Goal: Task Accomplishment & Management: Complete application form

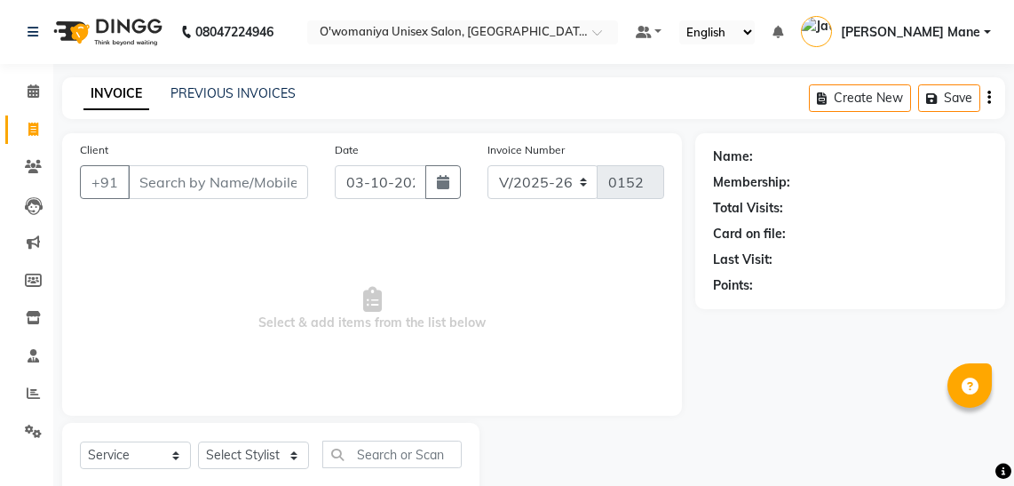
select select "6581"
select select "service"
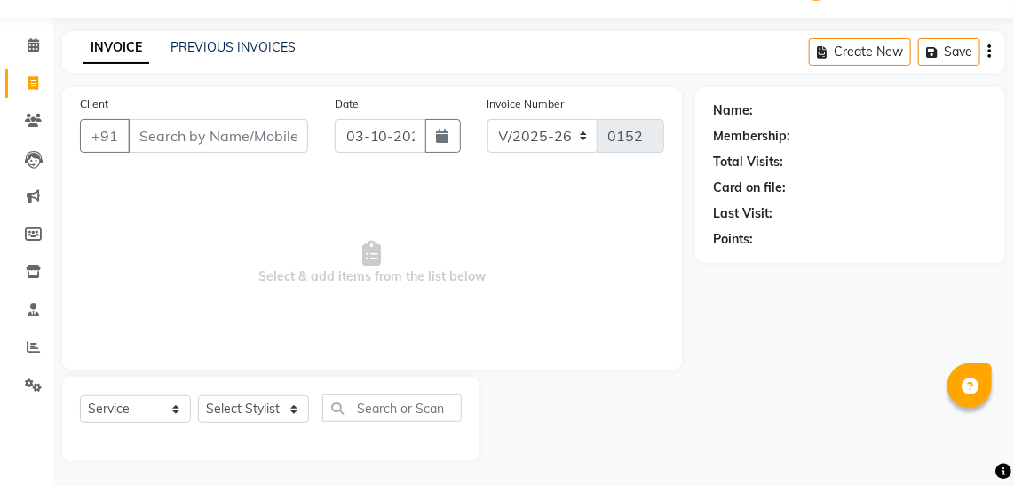
click at [168, 131] on input "Client" at bounding box center [218, 136] width 180 height 34
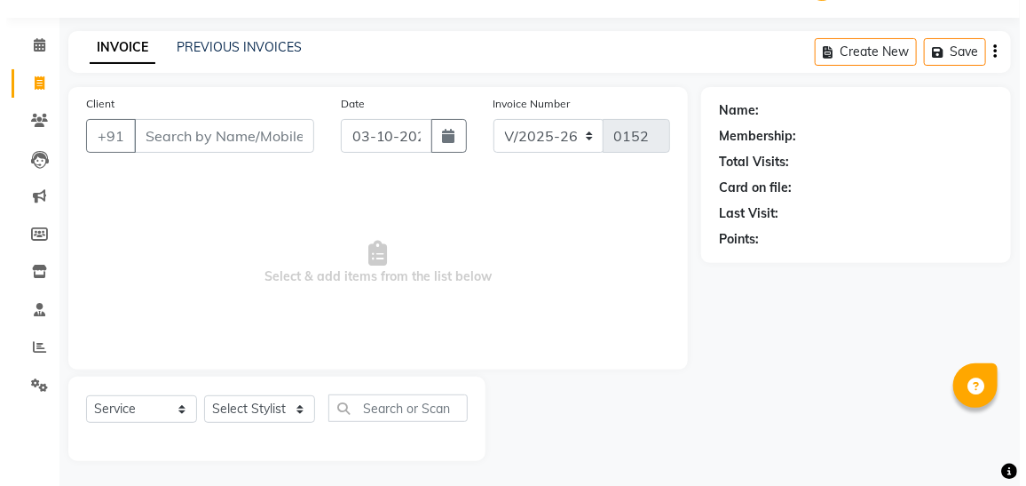
scroll to position [0, 0]
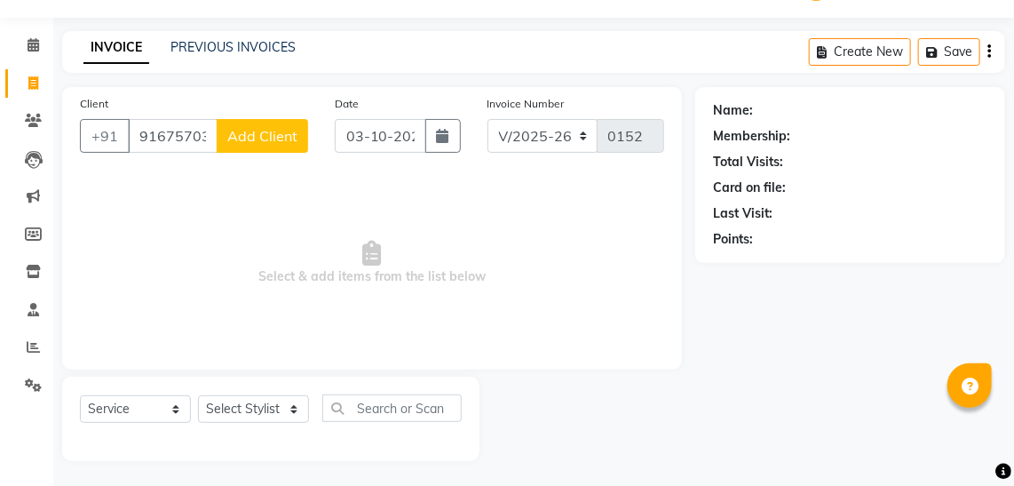
type input "9167570317"
click at [279, 132] on span "Add Client" at bounding box center [262, 136] width 70 height 18
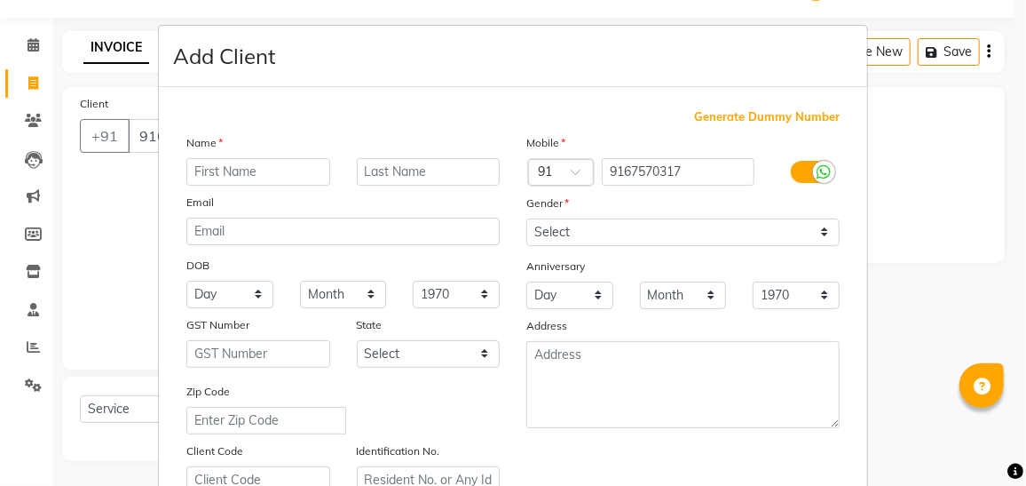
click at [273, 178] on input "text" at bounding box center [258, 172] width 144 height 28
type input "priyanka"
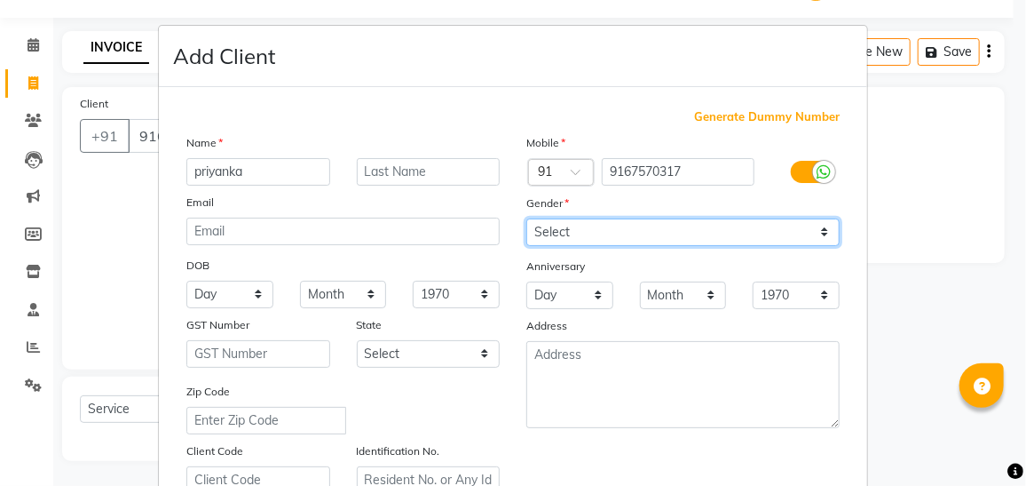
click at [707, 237] on select "Select [DEMOGRAPHIC_DATA] [DEMOGRAPHIC_DATA] Other Prefer Not To Say" at bounding box center [683, 232] width 313 height 28
select select "[DEMOGRAPHIC_DATA]"
click at [527, 218] on select "Select [DEMOGRAPHIC_DATA] [DEMOGRAPHIC_DATA] Other Prefer Not To Say" at bounding box center [683, 232] width 313 height 28
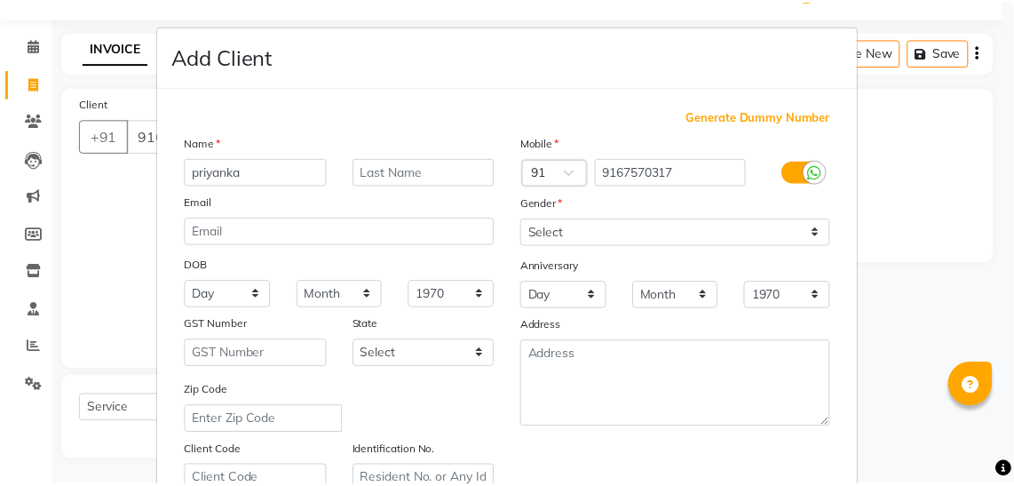
scroll to position [328, 0]
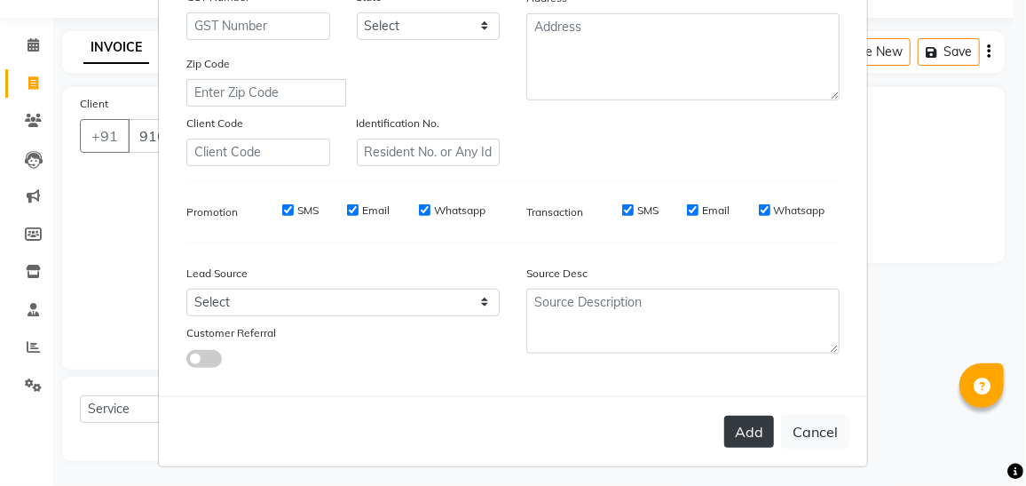
click at [741, 427] on button "Add" at bounding box center [750, 432] width 50 height 32
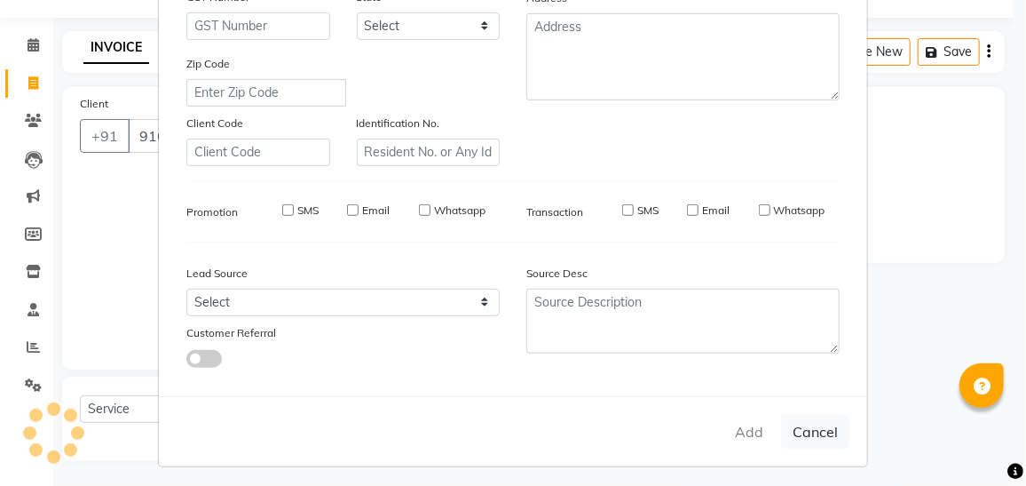
select select
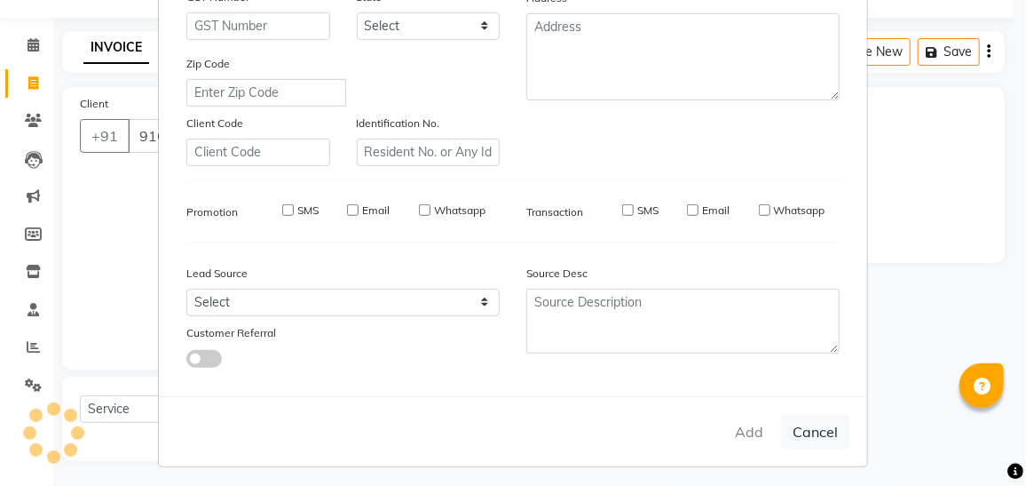
select select
checkbox input "false"
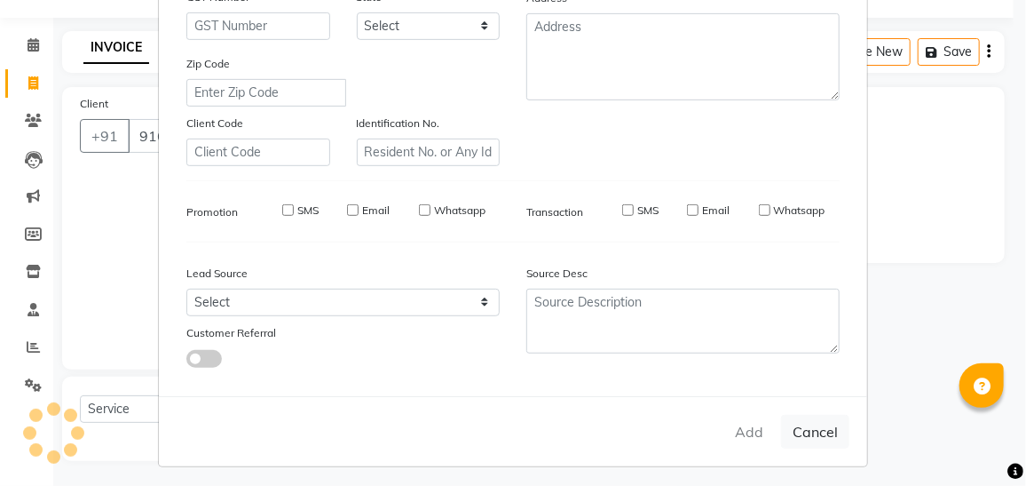
checkbox input "false"
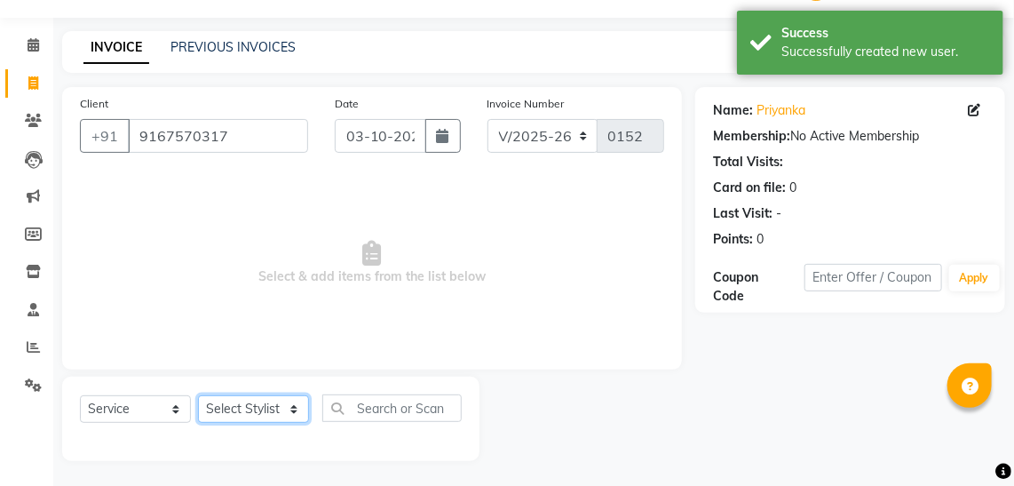
click at [270, 416] on select "Select Stylist [PERSON_NAME] [PERSON_NAME] Mane kajal [PERSON_NAME] [PERSON_NAM…" at bounding box center [253, 409] width 111 height 28
select select "53029"
click at [198, 395] on select "Select Stylist [PERSON_NAME] [PERSON_NAME] Mane kajal [PERSON_NAME] [PERSON_NAM…" at bounding box center [253, 409] width 111 height 28
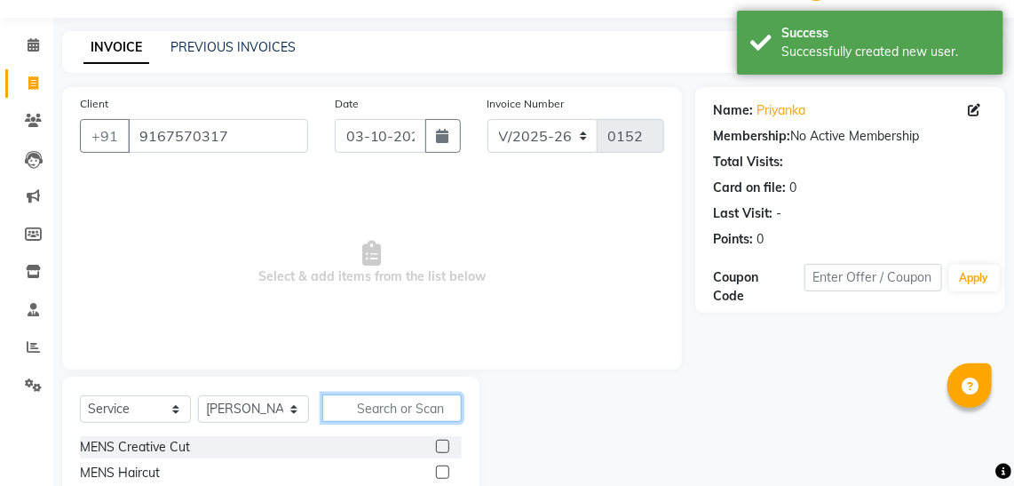
click at [349, 408] on input "text" at bounding box center [391, 408] width 139 height 28
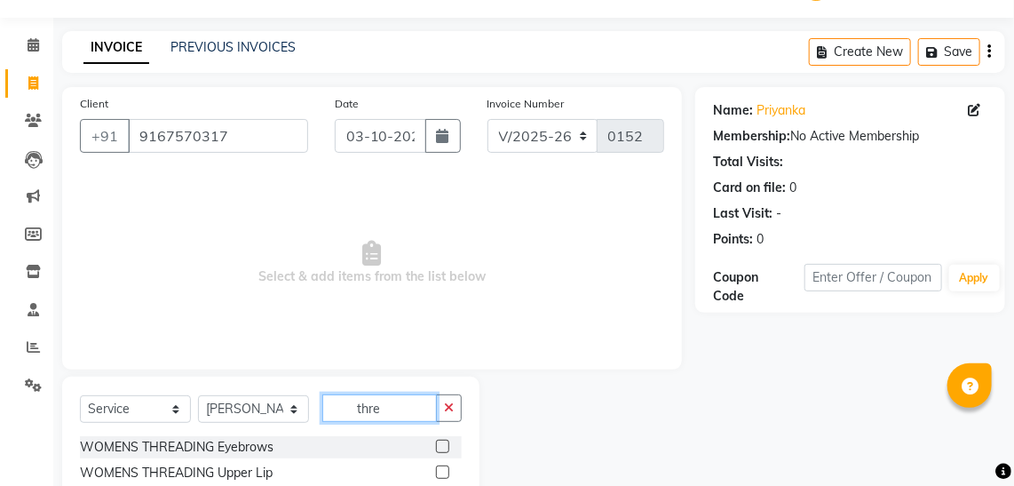
type input "thre"
click at [436, 441] on label at bounding box center [442, 446] width 13 height 13
click at [436, 441] on input "checkbox" at bounding box center [442, 447] width 12 height 12
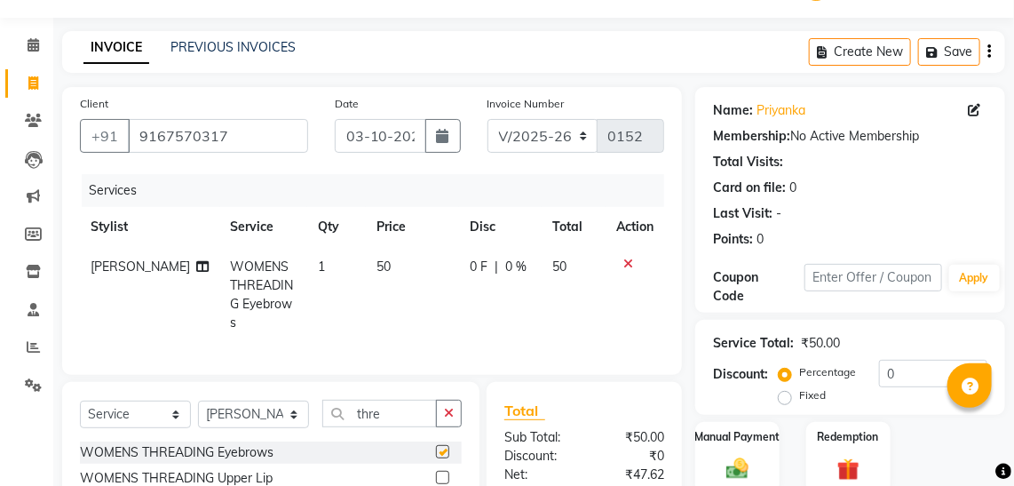
checkbox input "false"
click at [436, 471] on label at bounding box center [442, 477] width 13 height 13
click at [436, 472] on input "checkbox" at bounding box center [442, 478] width 12 height 12
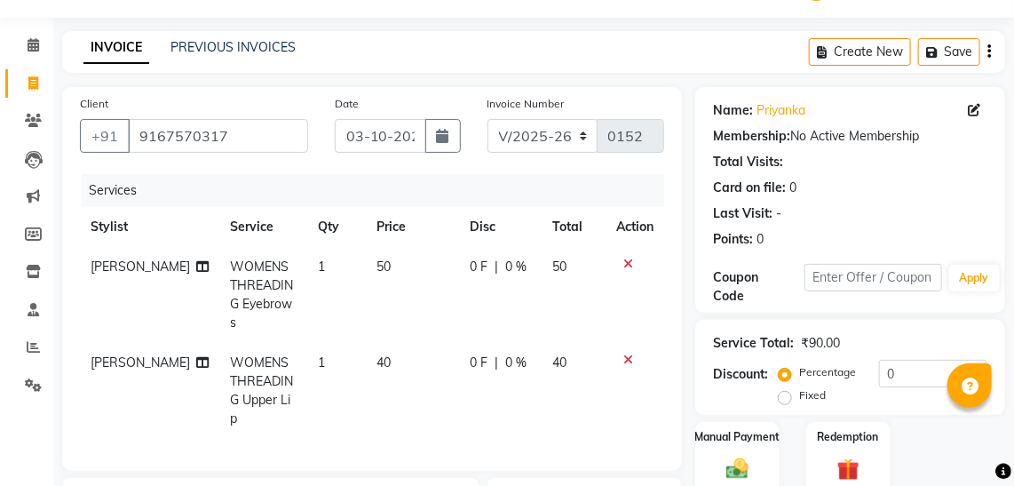
checkbox input "false"
click at [376, 354] on span "40" at bounding box center [383, 362] width 14 height 16
select select "53029"
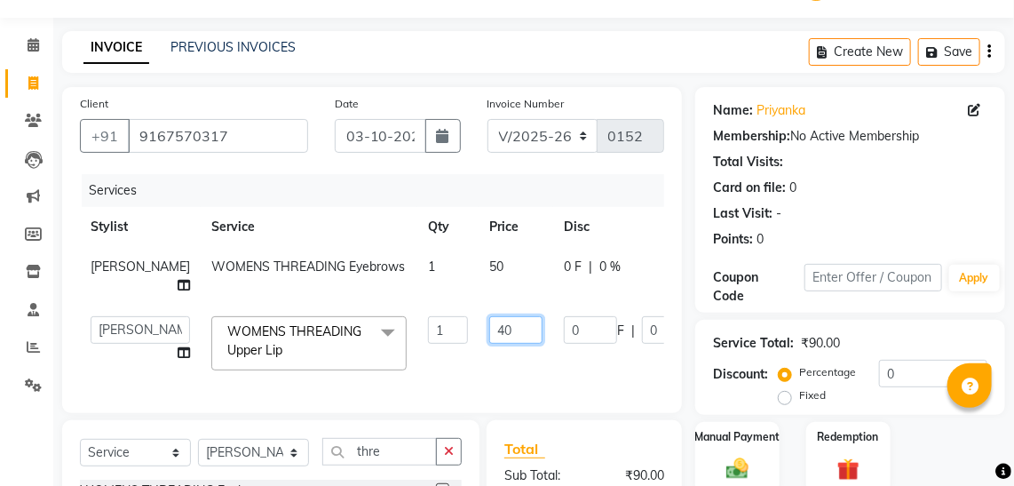
click at [489, 332] on input "40" at bounding box center [515, 330] width 53 height 28
type input "50"
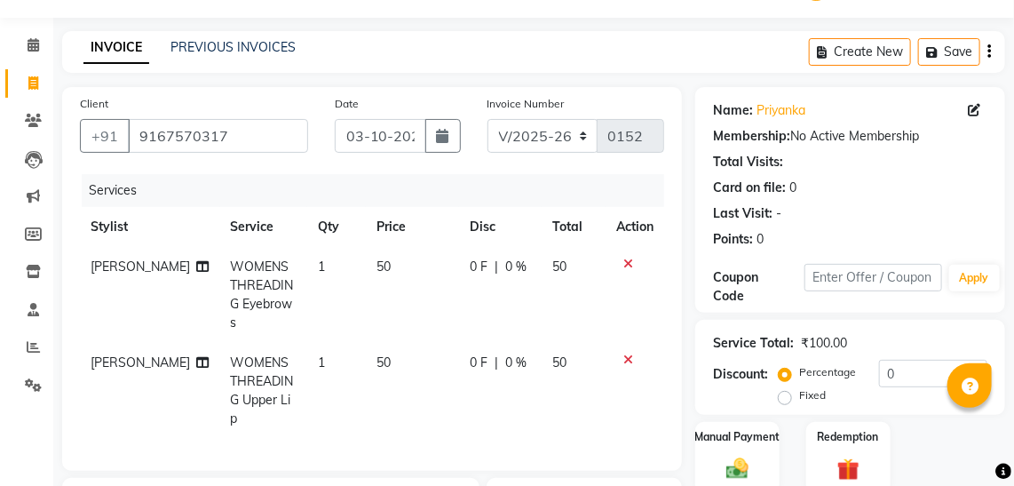
scroll to position [51, 0]
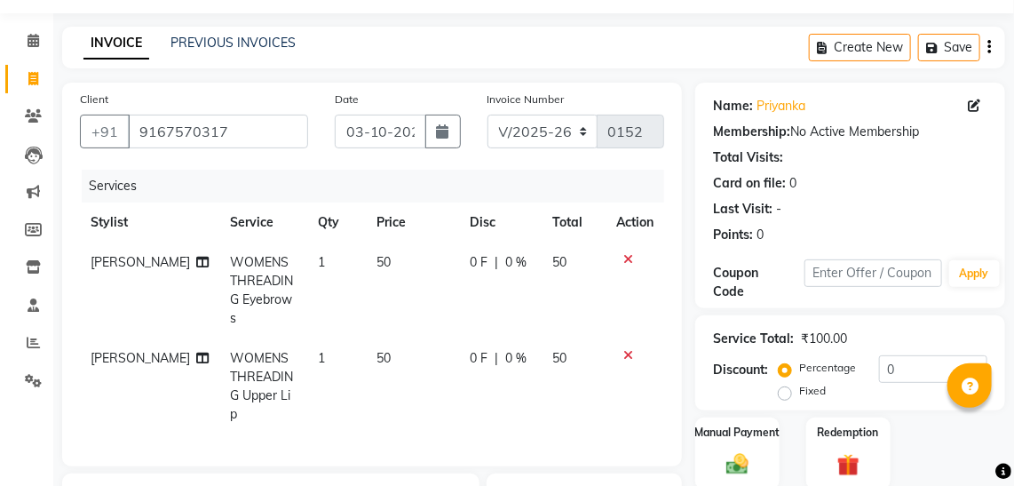
type input "t"
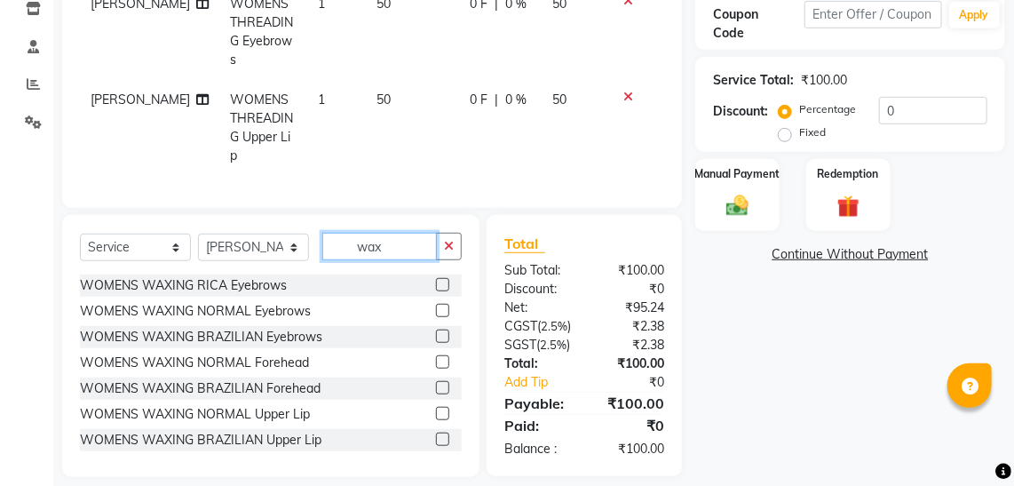
scroll to position [336, 0]
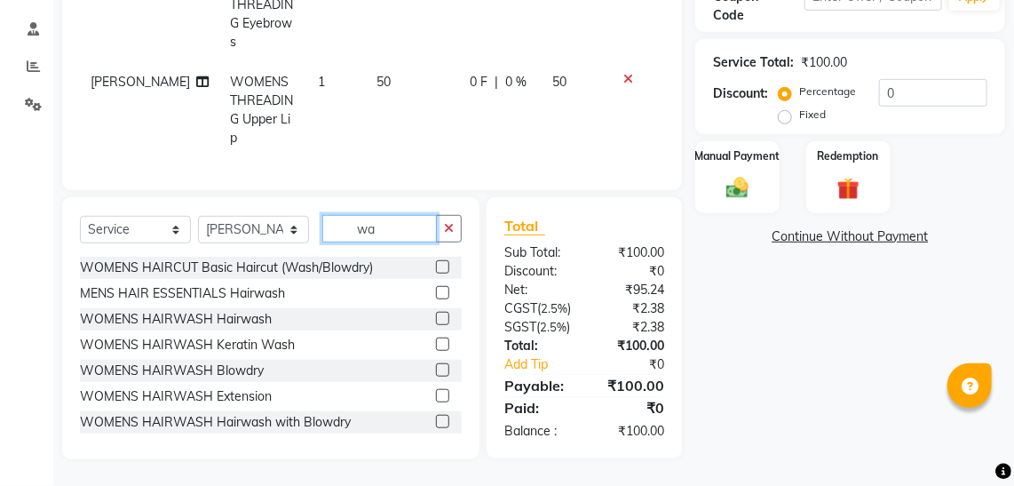
type input "w"
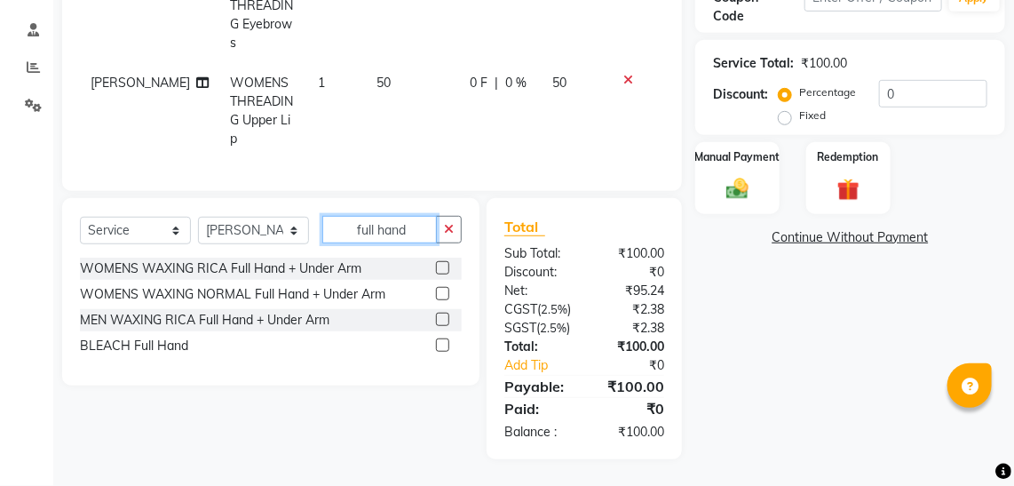
type input "full hand"
click at [438, 261] on label at bounding box center [442, 267] width 13 height 13
click at [438, 263] on input "checkbox" at bounding box center [442, 269] width 12 height 12
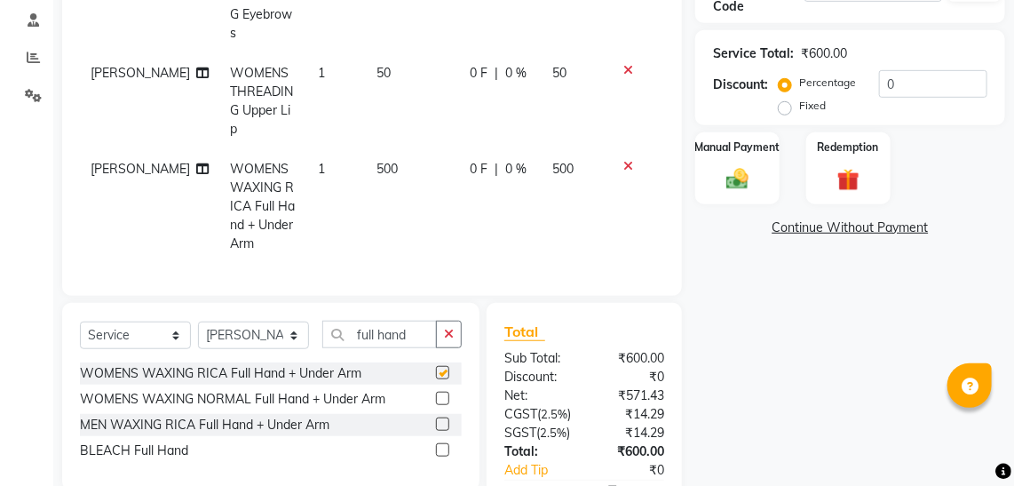
checkbox input "false"
click at [410, 321] on input "full hand" at bounding box center [379, 335] width 115 height 28
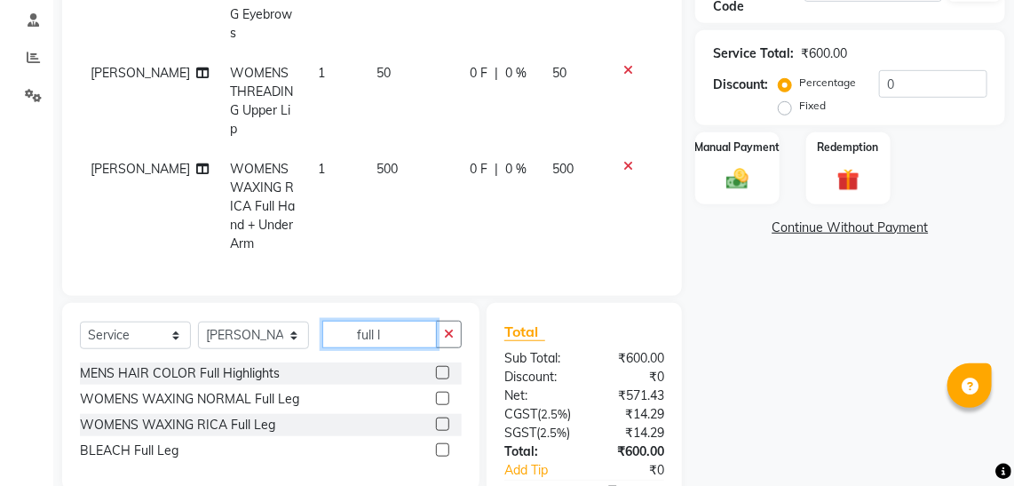
type input "full l"
click at [445, 417] on label at bounding box center [442, 423] width 13 height 13
click at [445, 419] on input "checkbox" at bounding box center [442, 425] width 12 height 12
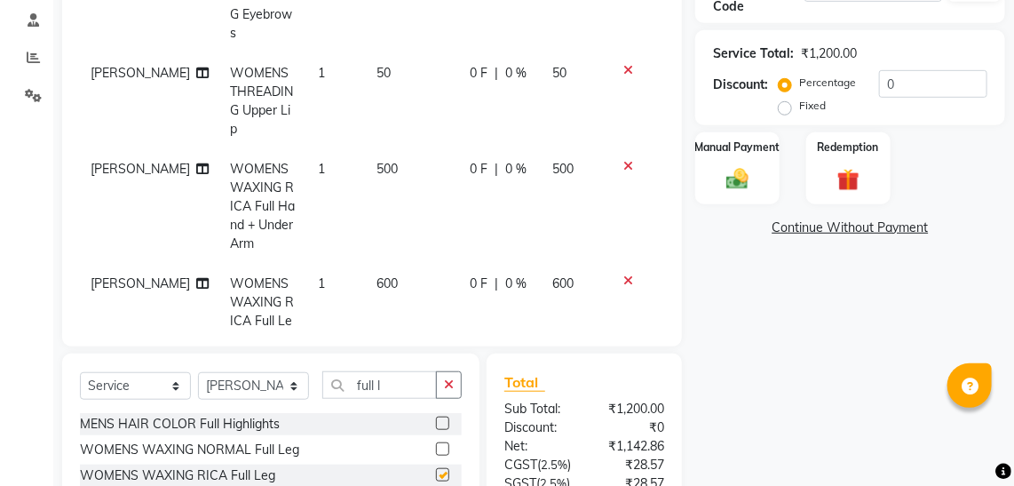
checkbox input "false"
click at [376, 161] on span "500" at bounding box center [386, 169] width 21 height 16
select select "53029"
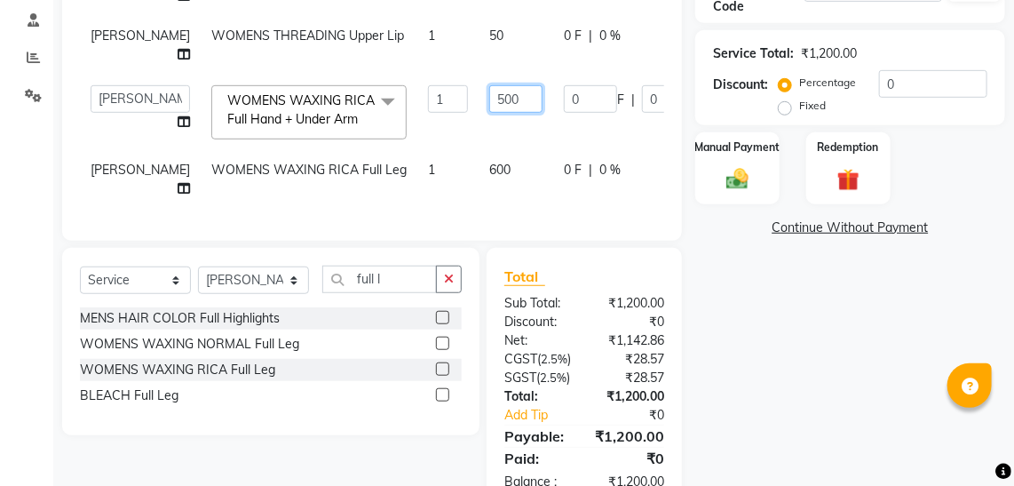
click at [489, 107] on input "500" at bounding box center [515, 99] width 53 height 28
type input "600"
click at [645, 151] on tbody "[PERSON_NAME] WOMENS THREADING Eyebrows 1 50 0 F | 0 % 50 [PERSON_NAME] WOMENS …" at bounding box center [453, 82] width 747 height 251
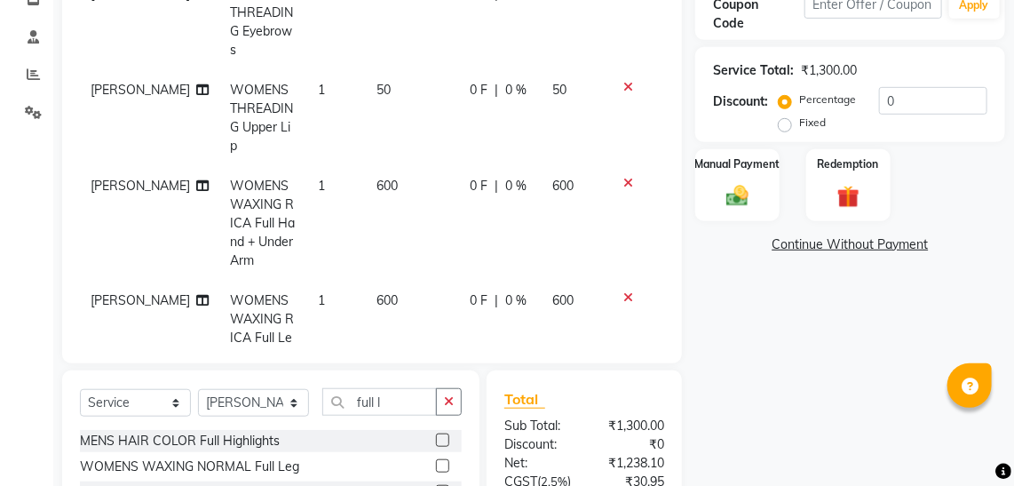
scroll to position [305, 0]
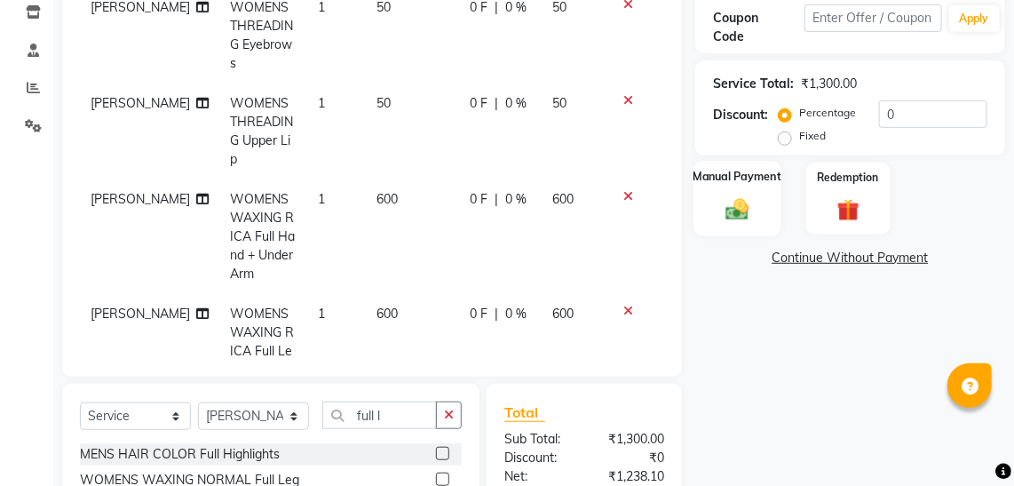
click at [744, 216] on img at bounding box center [737, 208] width 38 height 27
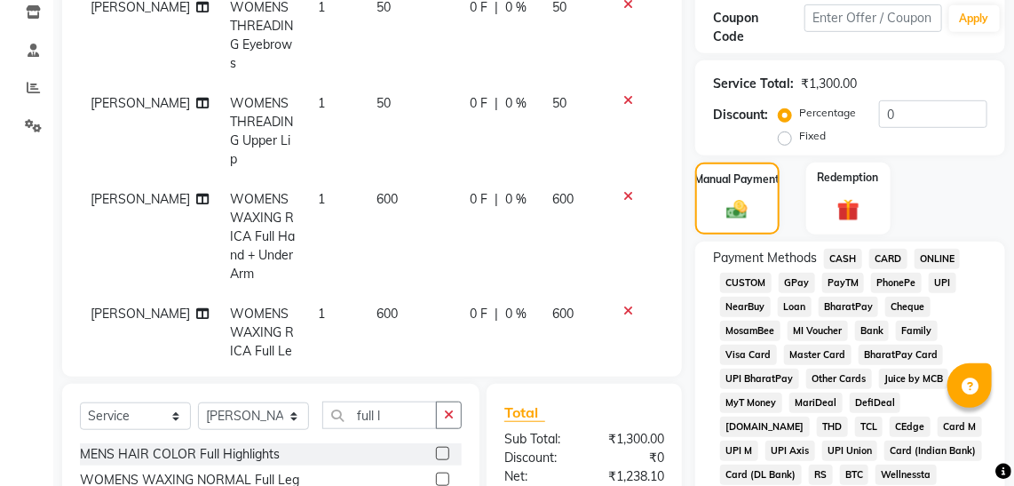
click at [887, 263] on span "CARD" at bounding box center [888, 259] width 38 height 20
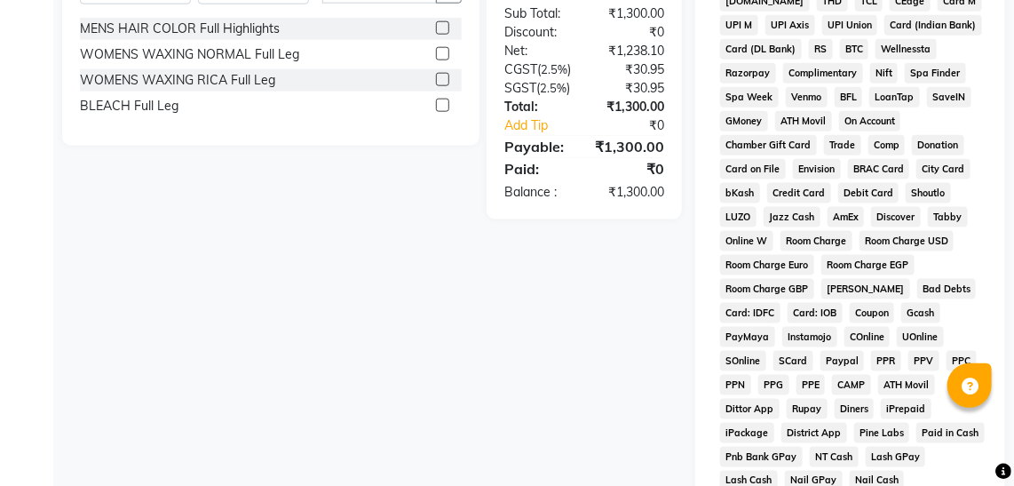
scroll to position [1033, 0]
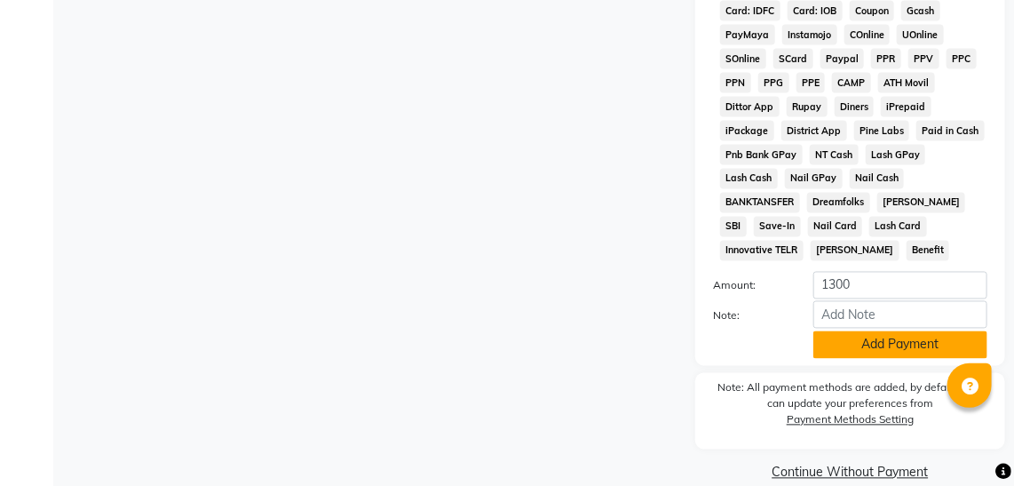
click at [875, 331] on button "Add Payment" at bounding box center [900, 345] width 174 height 28
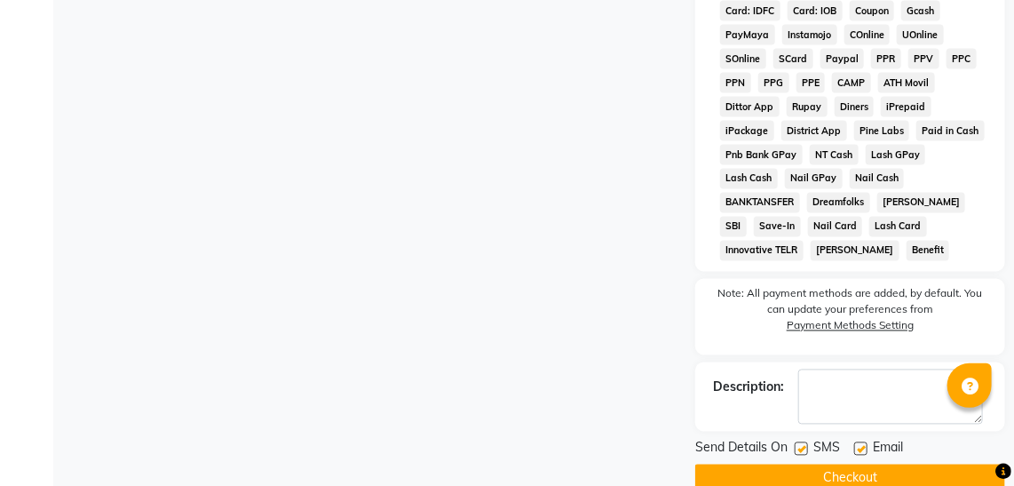
click at [845, 464] on button "Checkout" at bounding box center [850, 478] width 310 height 28
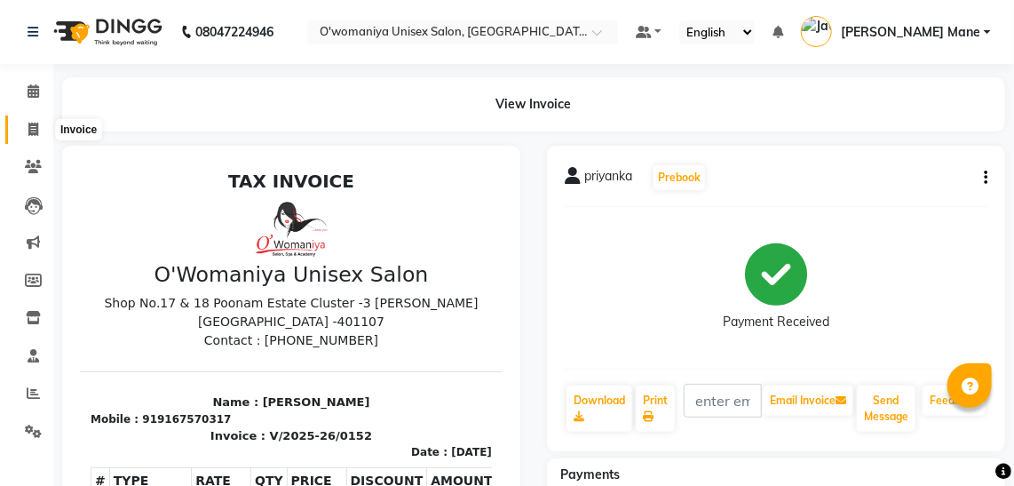
click at [34, 130] on icon at bounding box center [33, 129] width 10 height 13
select select "service"
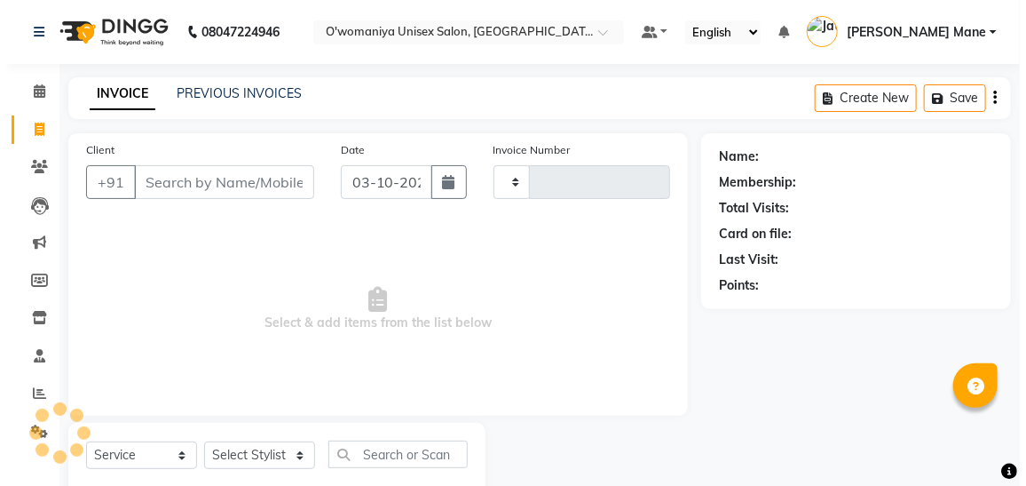
scroll to position [46, 0]
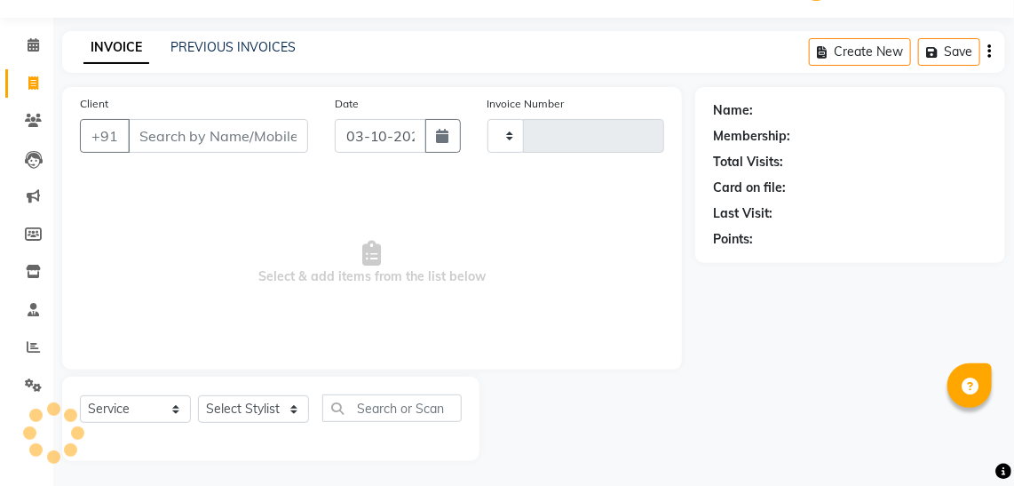
click at [213, 250] on span "Select & add items from the list below" at bounding box center [372, 263] width 584 height 178
type input "0153"
select select "6581"
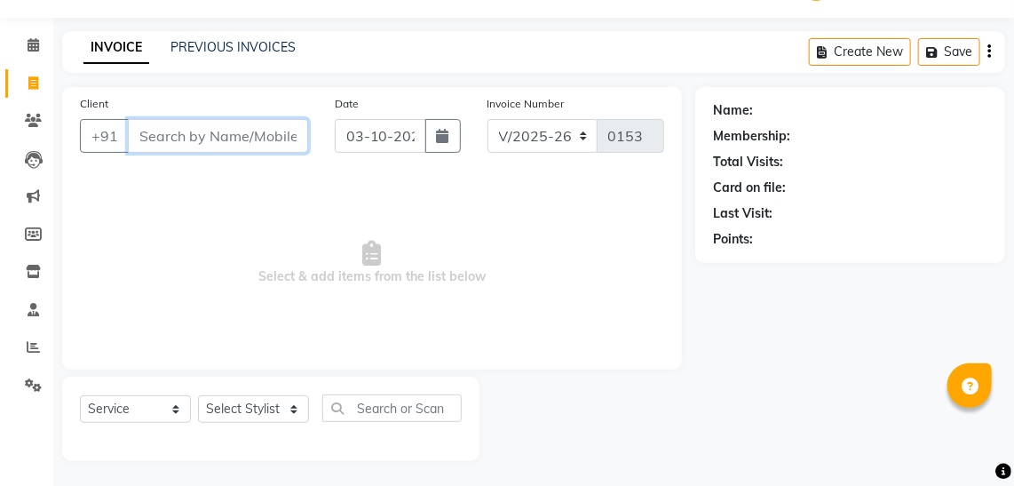
click at [212, 146] on input "Client" at bounding box center [218, 136] width 180 height 34
click at [227, 148] on input "Client" at bounding box center [218, 136] width 180 height 34
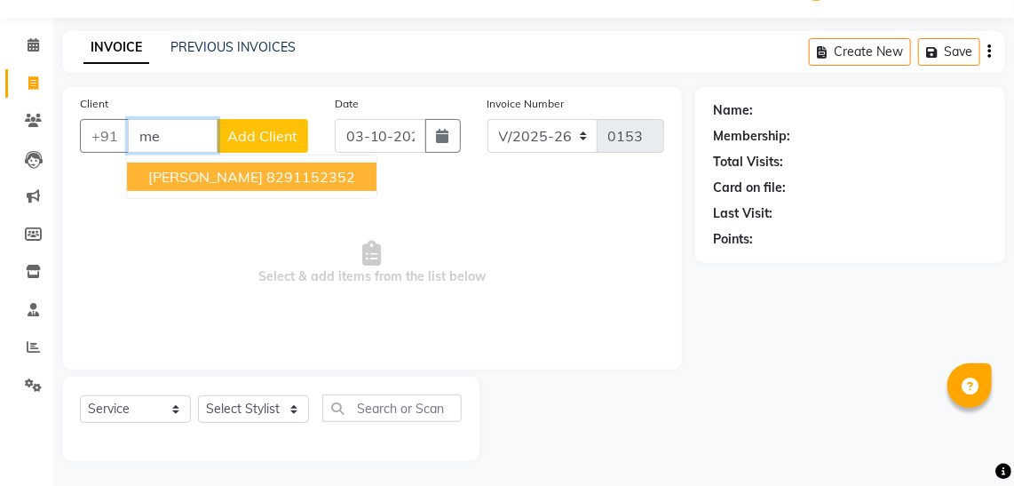
type input "m"
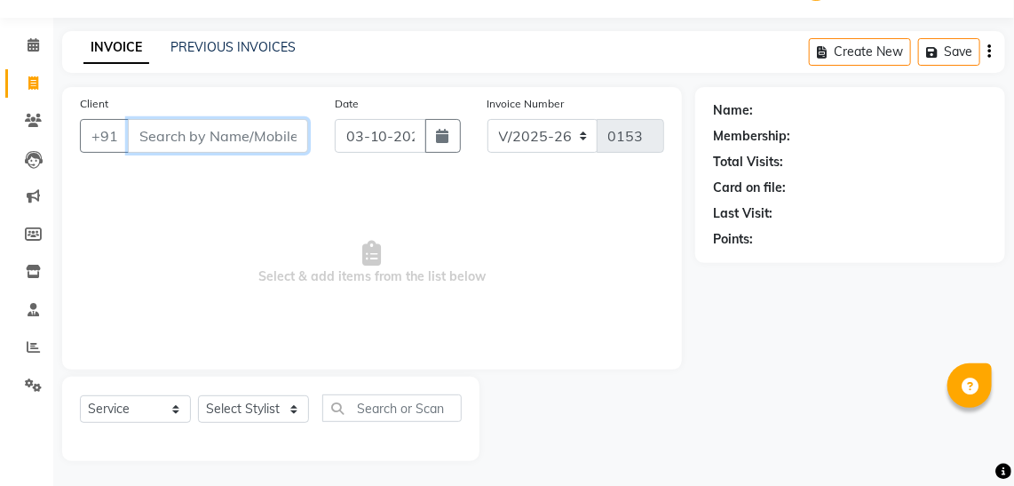
click at [198, 143] on input "Client" at bounding box center [218, 136] width 180 height 34
type input "9769542949"
click at [287, 131] on span "Add Client" at bounding box center [262, 136] width 70 height 18
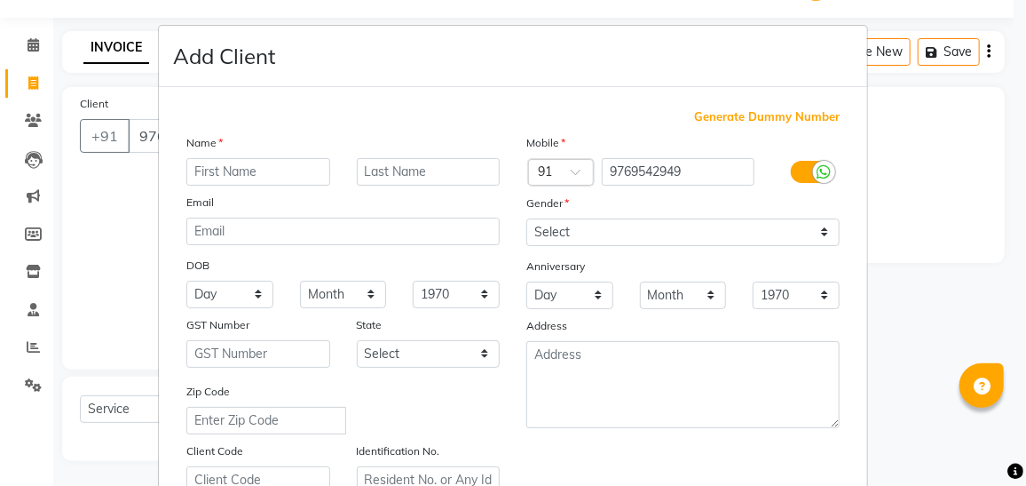
click at [278, 176] on input "text" at bounding box center [258, 172] width 144 height 28
type input "[PERSON_NAME]"
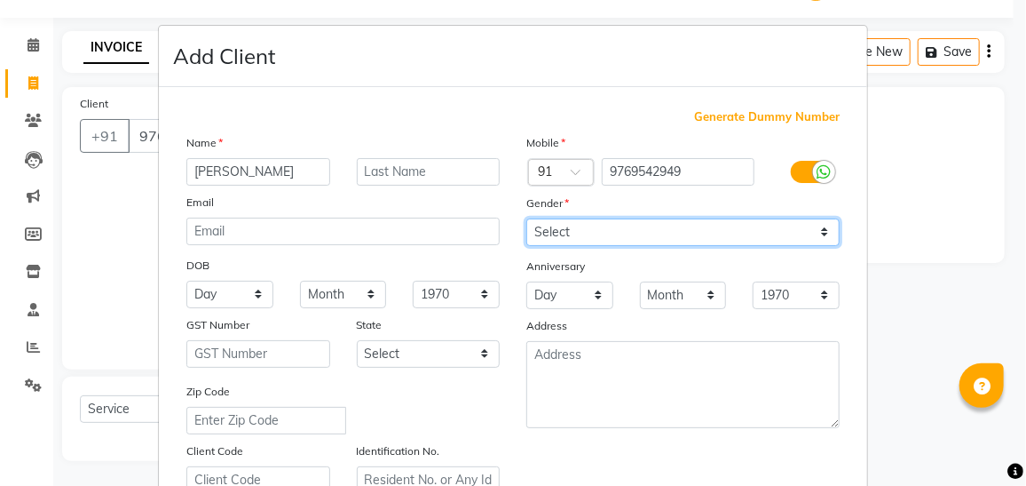
click at [566, 227] on select "Select [DEMOGRAPHIC_DATA] [DEMOGRAPHIC_DATA] Other Prefer Not To Say" at bounding box center [683, 232] width 313 height 28
select select "[DEMOGRAPHIC_DATA]"
click at [527, 218] on select "Select [DEMOGRAPHIC_DATA] [DEMOGRAPHIC_DATA] Other Prefer Not To Say" at bounding box center [683, 232] width 313 height 28
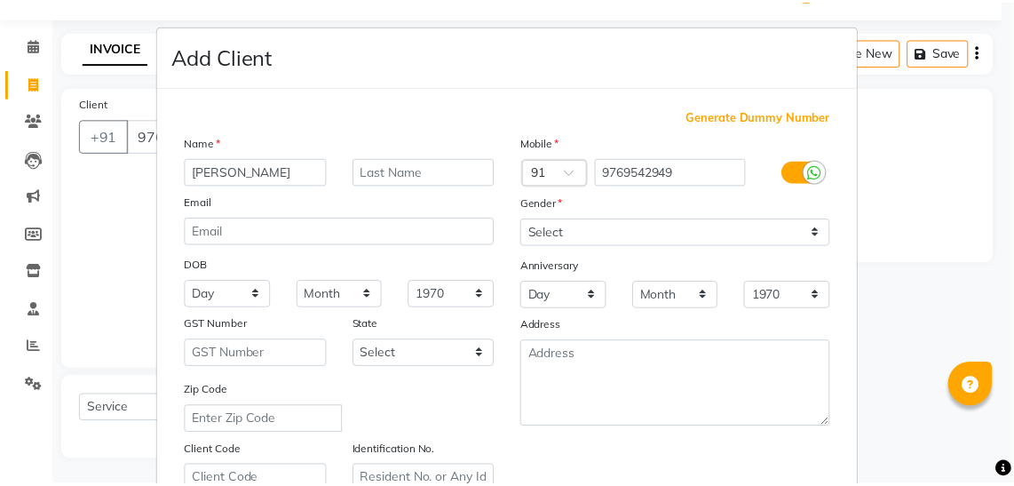
scroll to position [328, 0]
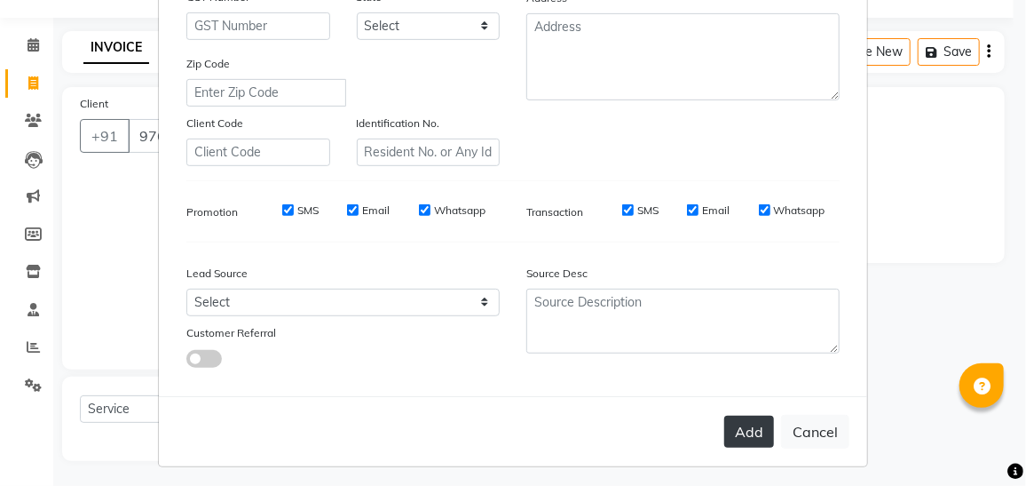
click at [744, 432] on button "Add" at bounding box center [750, 432] width 50 height 32
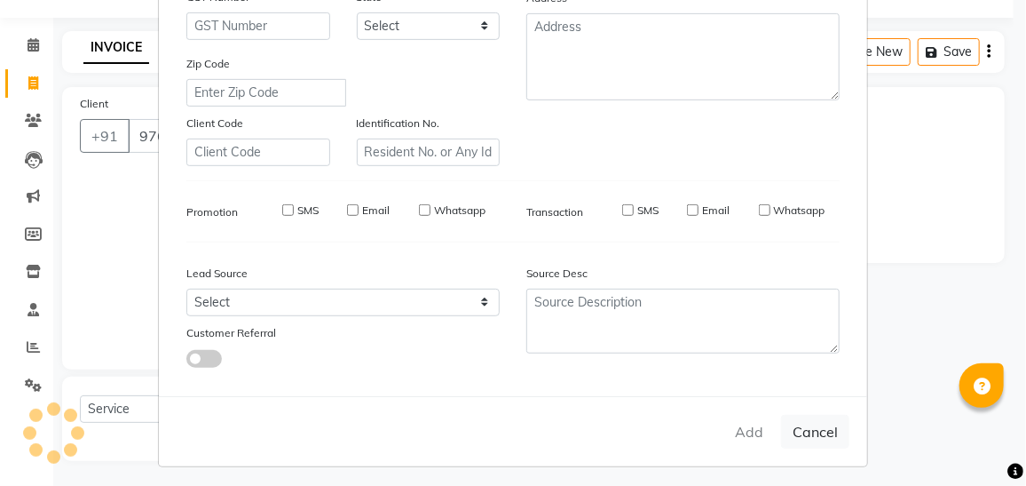
select select
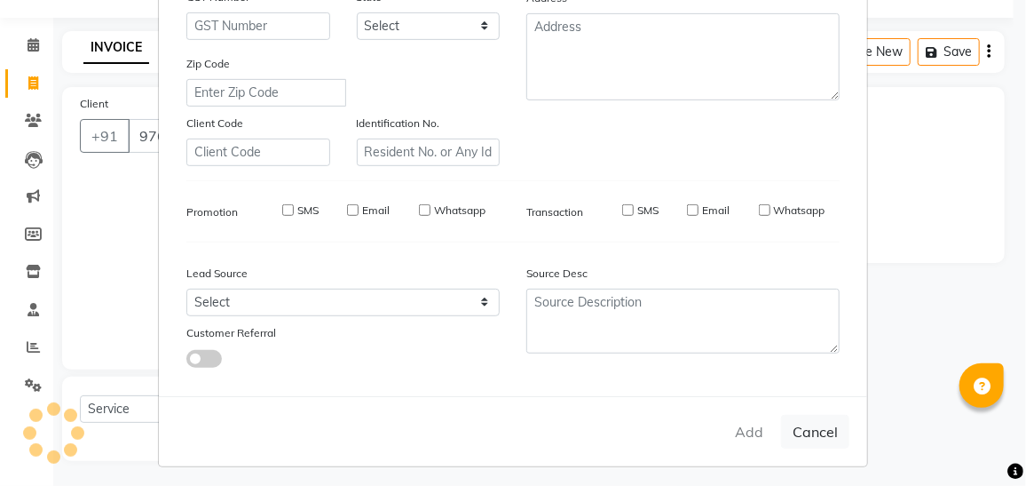
select select
checkbox input "false"
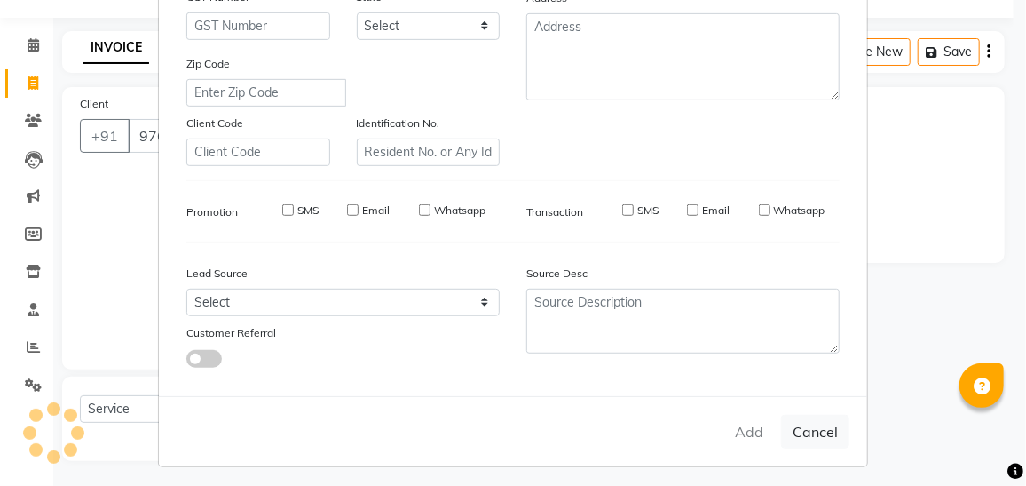
checkbox input "false"
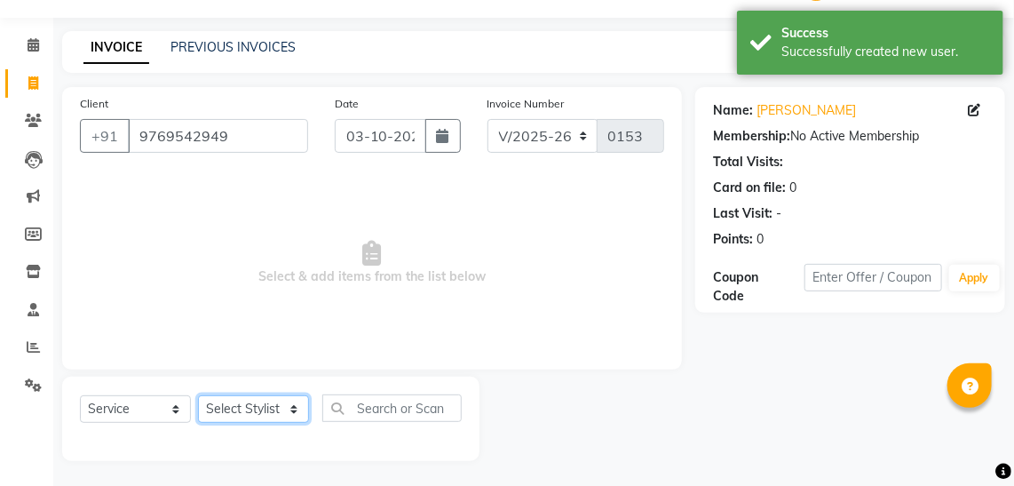
drag, startPoint x: 272, startPoint y: 394, endPoint x: 269, endPoint y: 407, distance: 12.7
click at [269, 407] on select "Select Stylist [PERSON_NAME] [PERSON_NAME] Mane kajal [PERSON_NAME] [PERSON_NAM…" at bounding box center [253, 409] width 111 height 28
select select "53029"
click at [198, 395] on select "Select Stylist [PERSON_NAME] [PERSON_NAME] Mane kajal [PERSON_NAME] [PERSON_NAM…" at bounding box center [253, 409] width 111 height 28
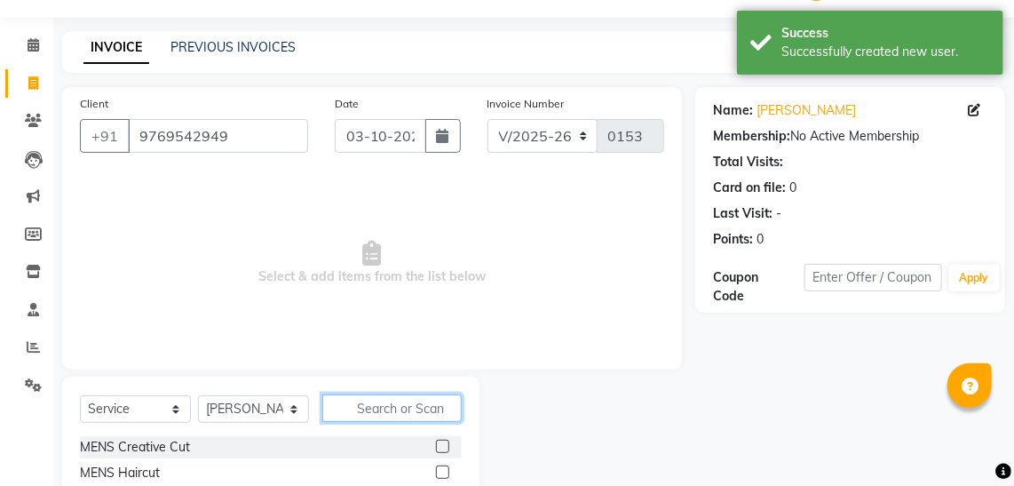
click at [363, 412] on input "text" at bounding box center [391, 408] width 139 height 28
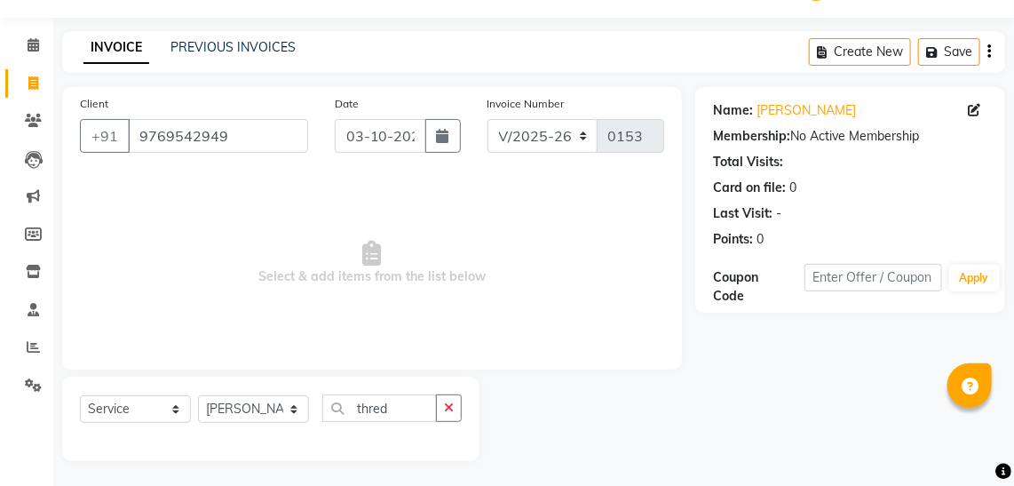
click at [452, 448] on div "Select Service Product Membership Package Voucher Prepaid Gift Card Select Styl…" at bounding box center [270, 418] width 417 height 84
click at [411, 414] on input "thred" at bounding box center [379, 408] width 115 height 28
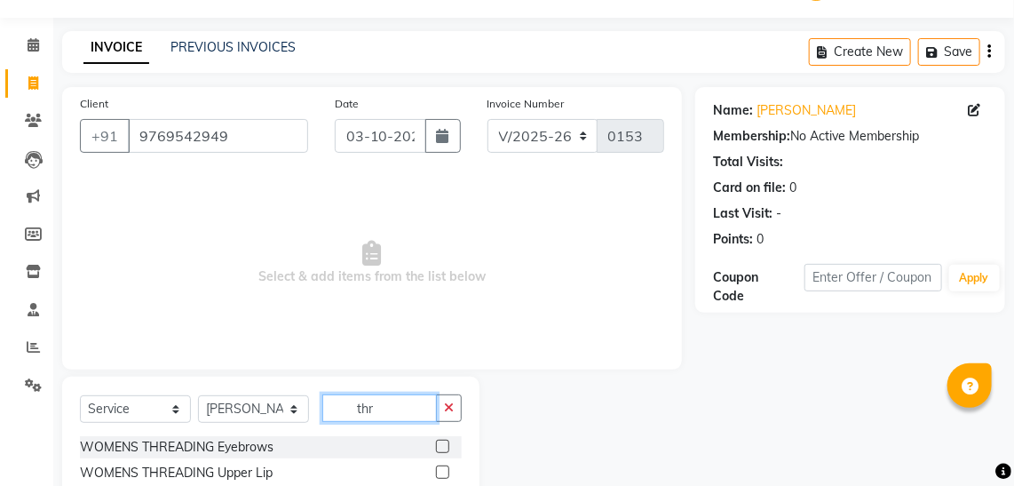
type input "thr"
click at [436, 442] on label at bounding box center [442, 446] width 13 height 13
click at [436, 442] on input "checkbox" at bounding box center [442, 447] width 12 height 12
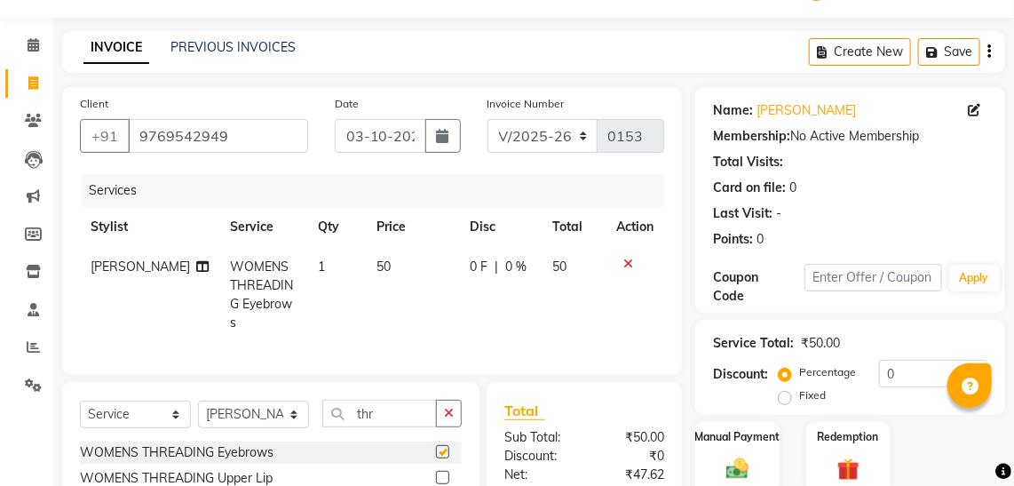
checkbox input "false"
click at [376, 402] on input "thr" at bounding box center [379, 414] width 115 height 28
type input "t"
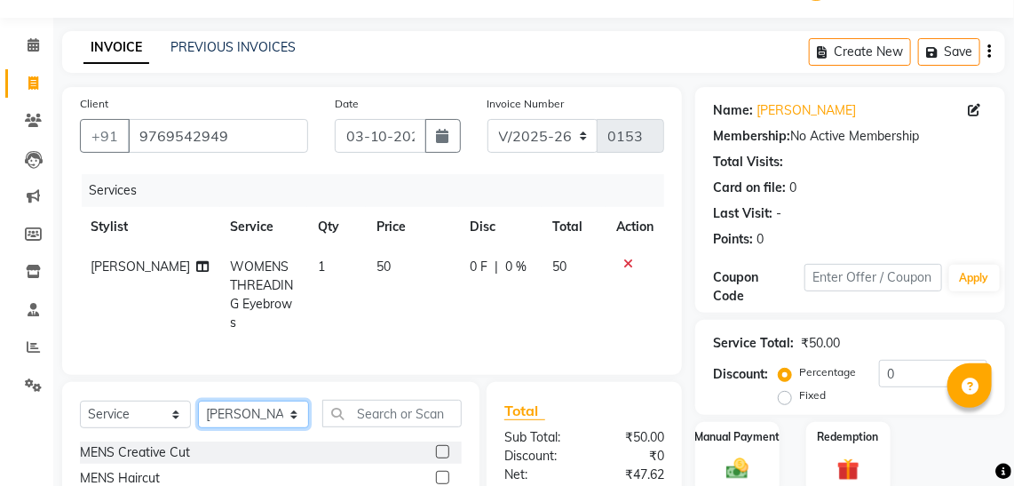
click at [272, 405] on select "Select Stylist [PERSON_NAME] [PERSON_NAME] Mane kajal [PERSON_NAME] [PERSON_NAM…" at bounding box center [253, 414] width 111 height 28
select select "53028"
click at [198, 400] on select "Select Stylist [PERSON_NAME] [PERSON_NAME] Mane kajal [PERSON_NAME] [PERSON_NAM…" at bounding box center [253, 414] width 111 height 28
click at [390, 416] on input "text" at bounding box center [391, 414] width 139 height 28
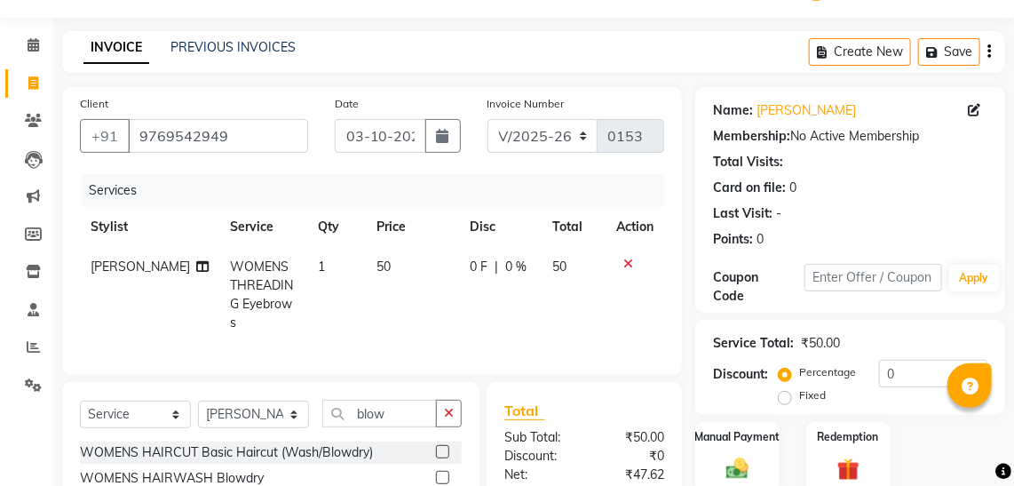
click at [410, 382] on div "Select Service Product Membership Package Voucher Prepaid Gift Card Select Styl…" at bounding box center [270, 463] width 417 height 162
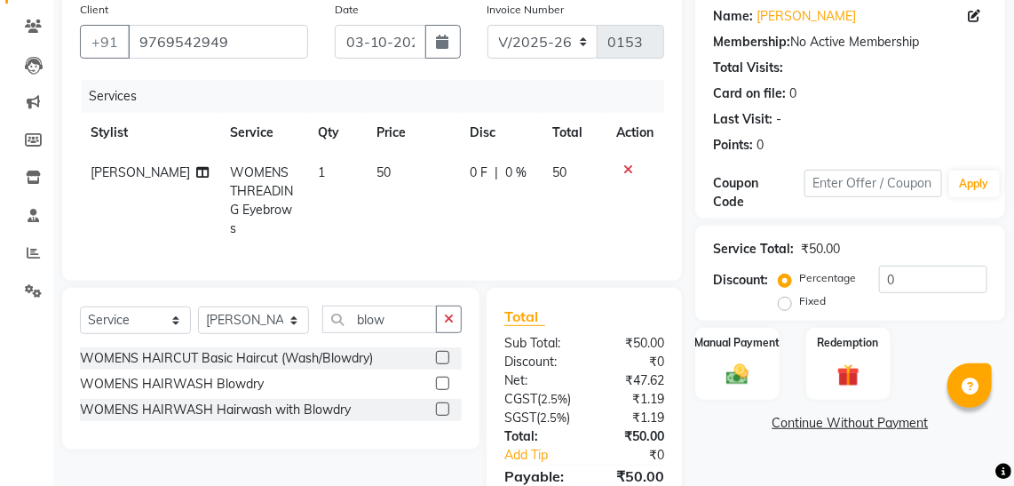
scroll to position [143, 0]
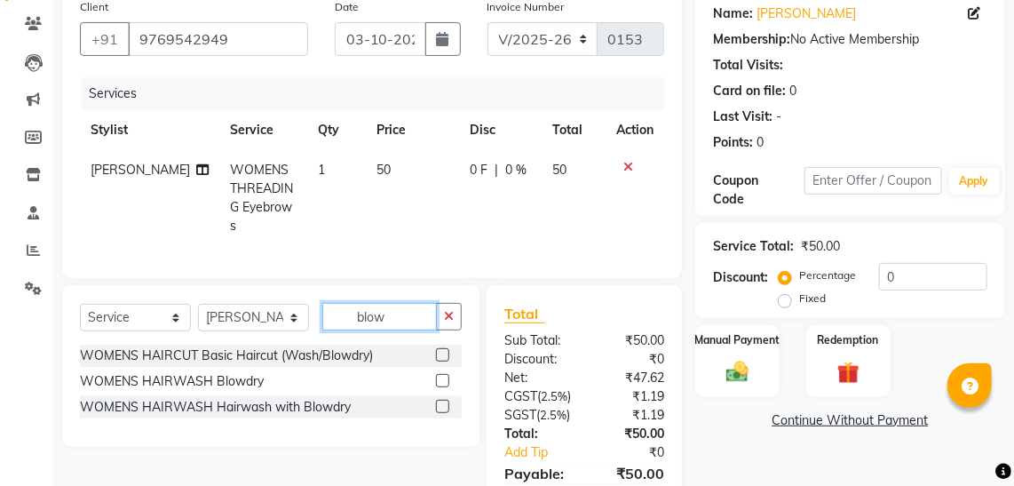
click at [408, 305] on input "blow" at bounding box center [379, 317] width 115 height 28
type input "blowdry"
click at [448, 374] on label at bounding box center [442, 380] width 13 height 13
click at [448, 376] on input "checkbox" at bounding box center [442, 382] width 12 height 12
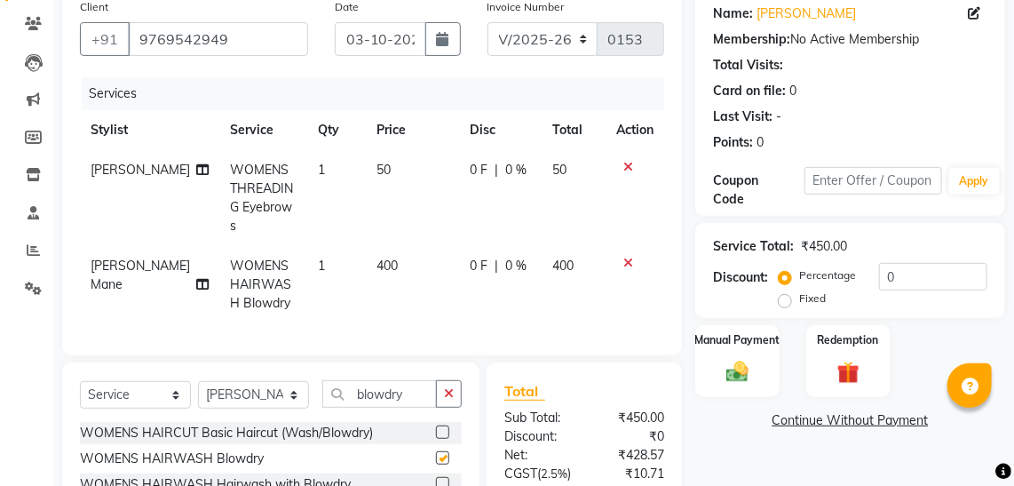
checkbox input "false"
click at [376, 257] on span "400" at bounding box center [386, 265] width 21 height 16
select select "53028"
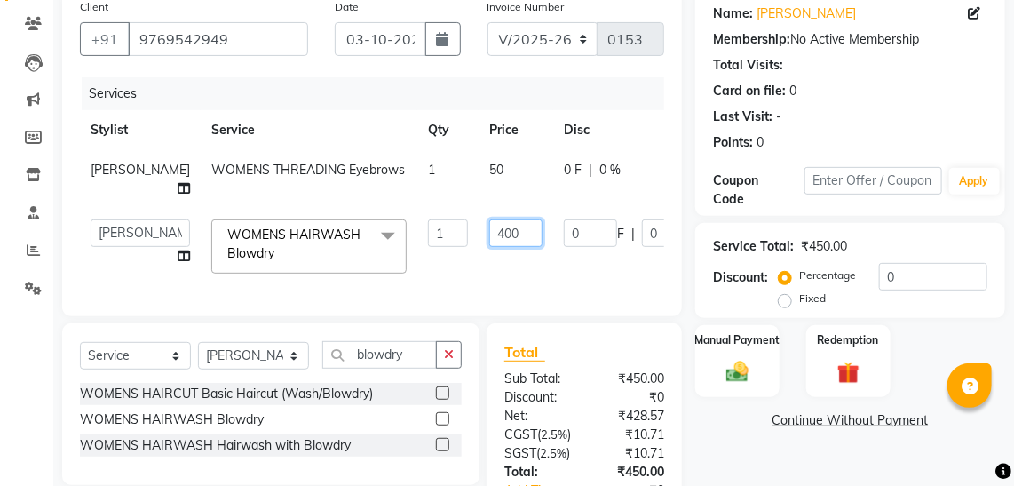
click at [489, 230] on input "400" at bounding box center [515, 233] width 53 height 28
type input "500"
click at [500, 263] on tr "[PERSON_NAME] [PERSON_NAME] Mane kajal [PERSON_NAME] [PERSON_NAME] [MEDICAL_DAT…" at bounding box center [453, 246] width 747 height 75
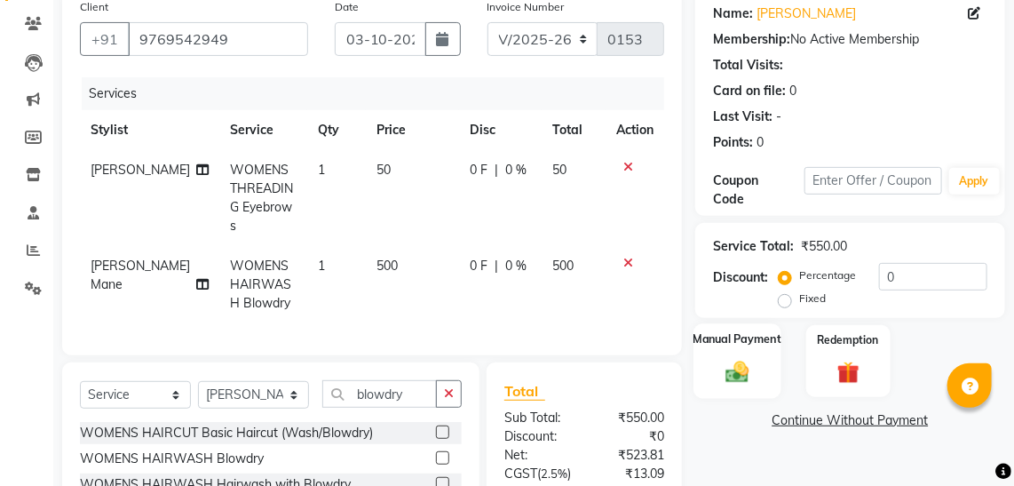
click at [714, 378] on div "Manual Payment" at bounding box center [737, 360] width 88 height 75
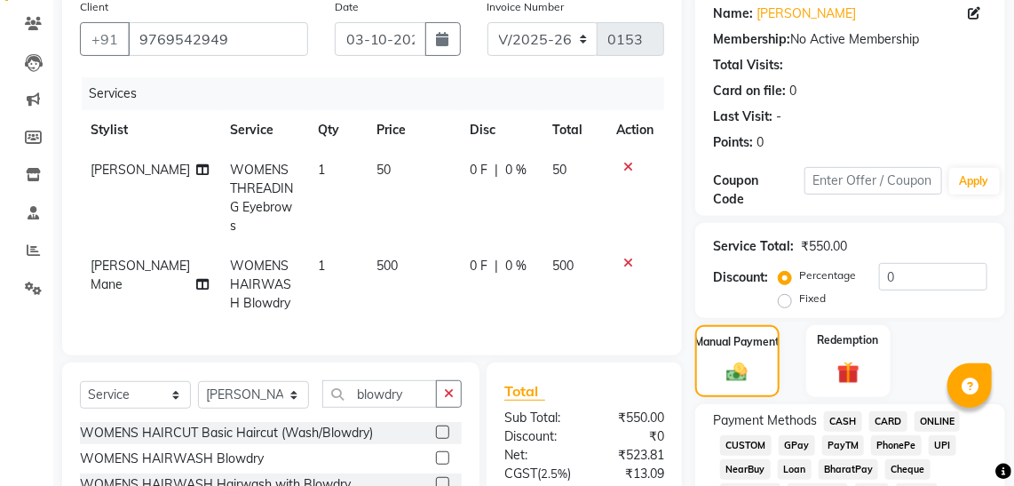
click at [807, 444] on span "GPay" at bounding box center [797, 445] width 36 height 20
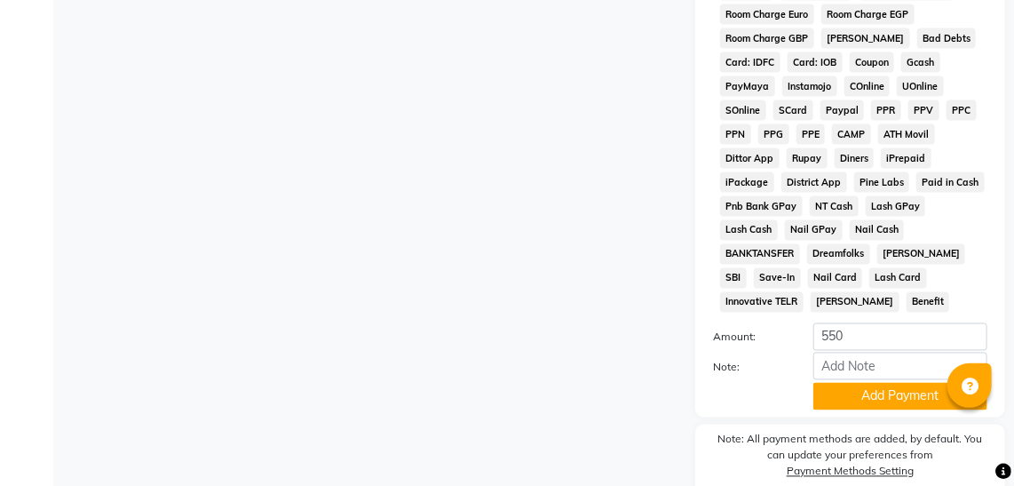
scroll to position [983, 0]
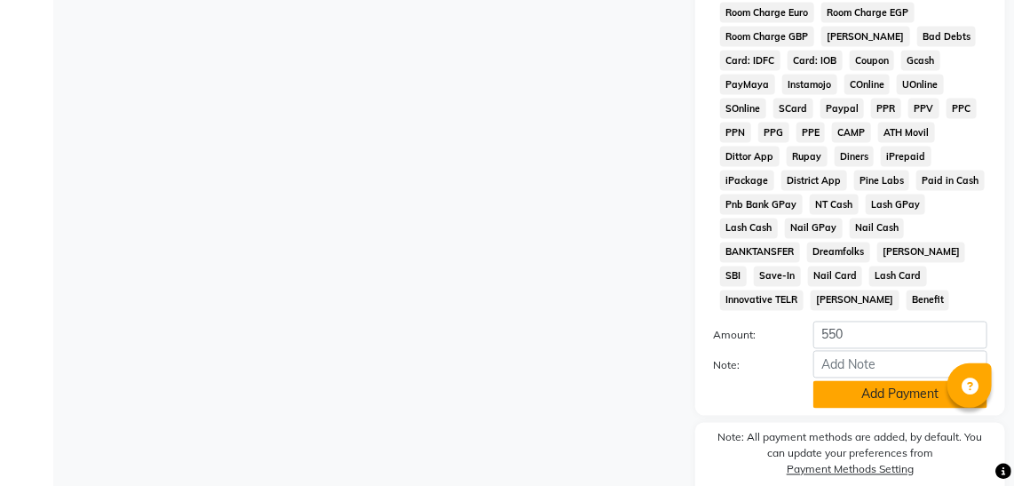
click at [875, 381] on button "Add Payment" at bounding box center [900, 395] width 174 height 28
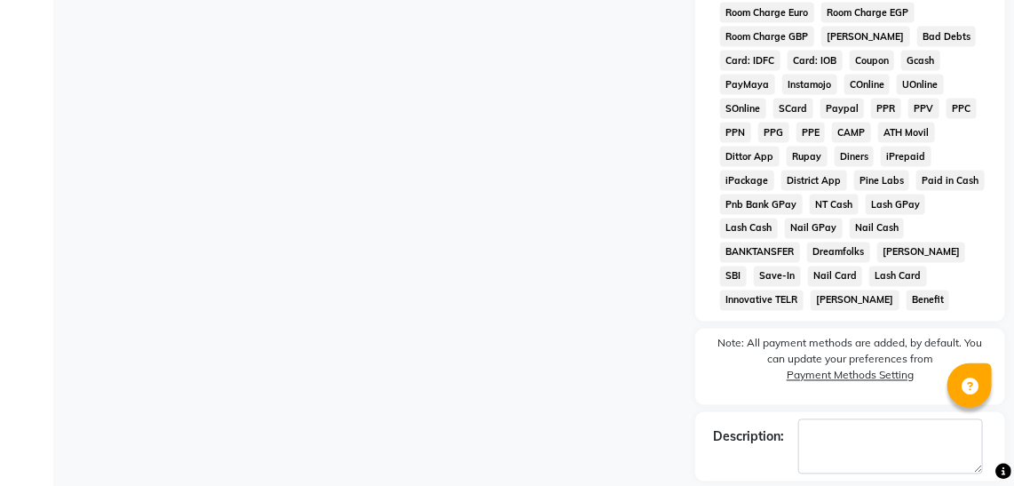
scroll to position [1038, 0]
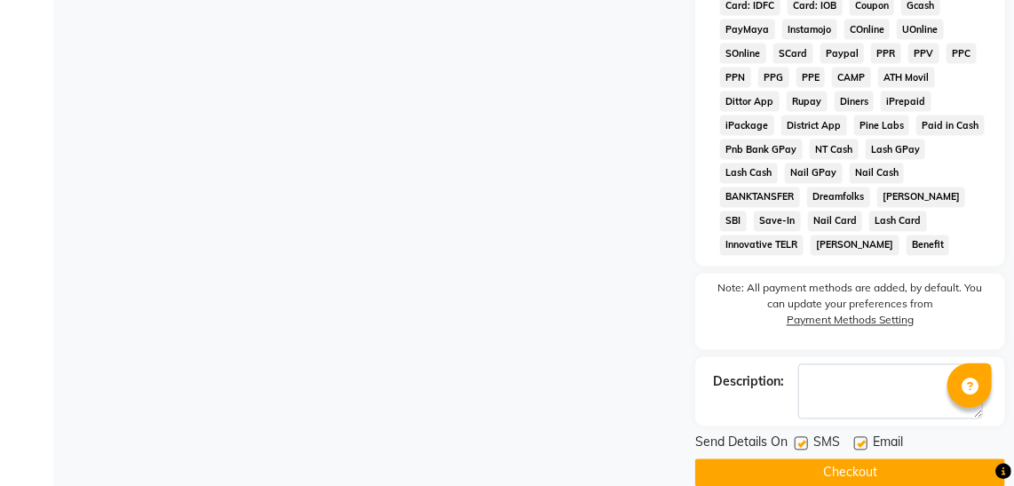
click at [917, 459] on button "Checkout" at bounding box center [850, 473] width 310 height 28
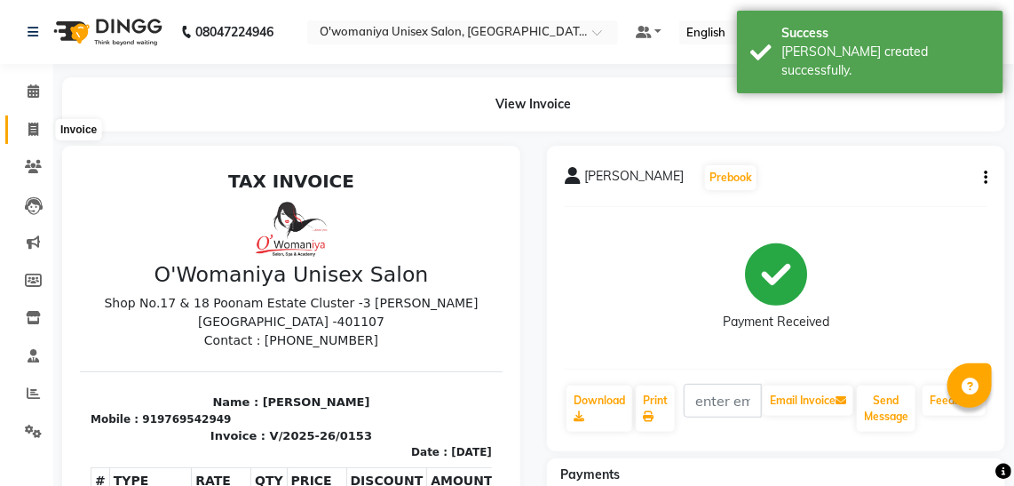
click at [26, 124] on span at bounding box center [33, 130] width 31 height 20
select select "service"
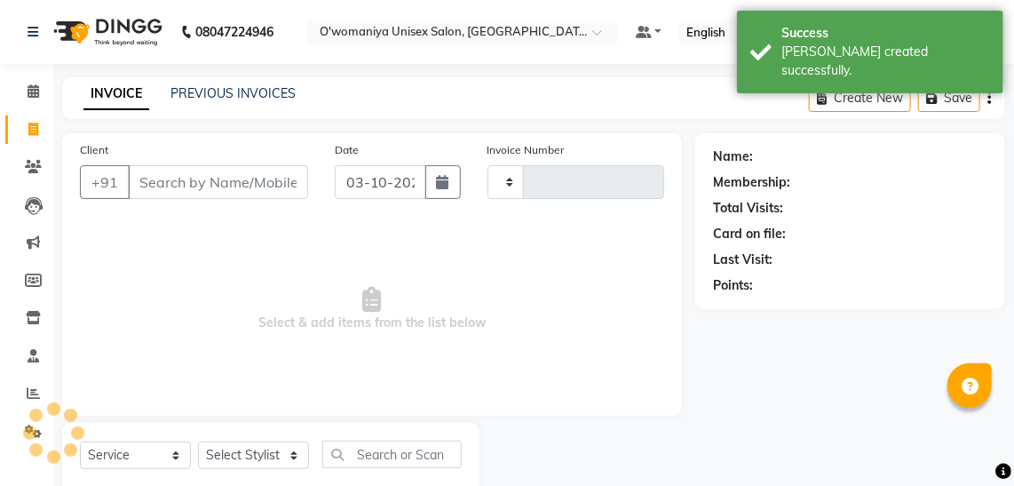
scroll to position [46, 0]
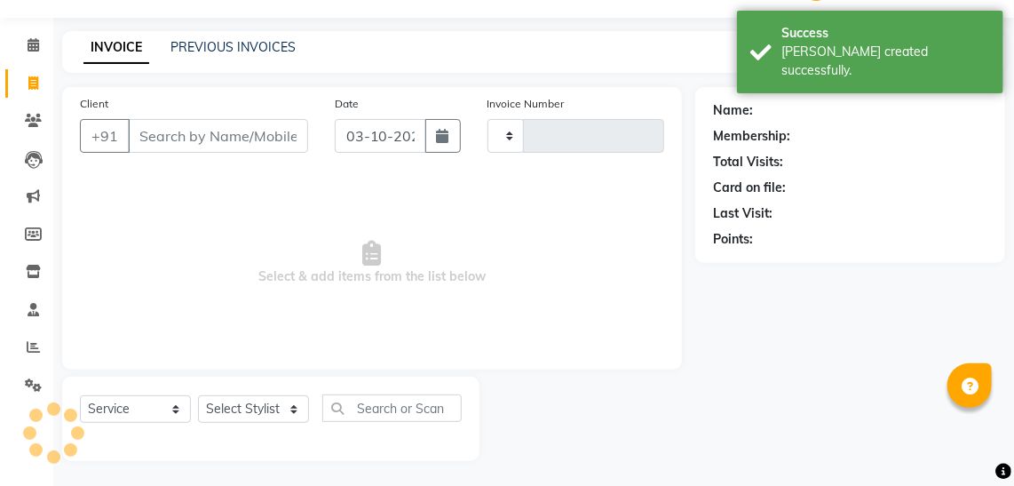
type input "0154"
select select "6581"
click at [222, 159] on div "Client +91" at bounding box center [194, 130] width 255 height 73
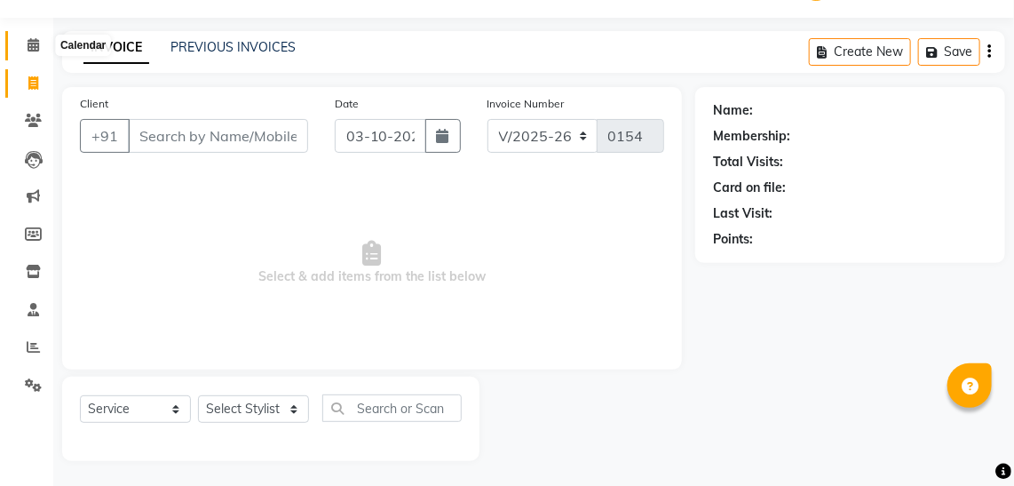
click at [33, 38] on icon at bounding box center [34, 44] width 12 height 13
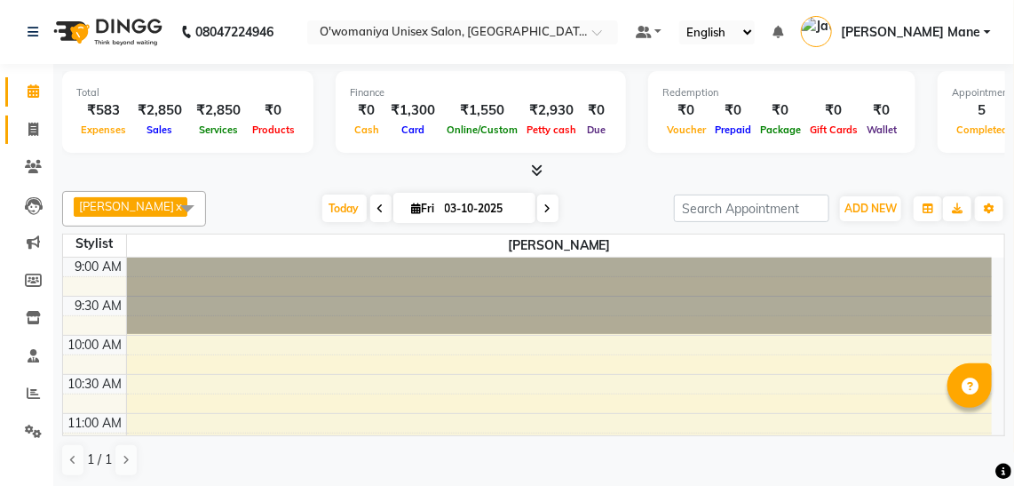
click at [31, 140] on link "Invoice" at bounding box center [26, 129] width 43 height 29
select select "6581"
select select "service"
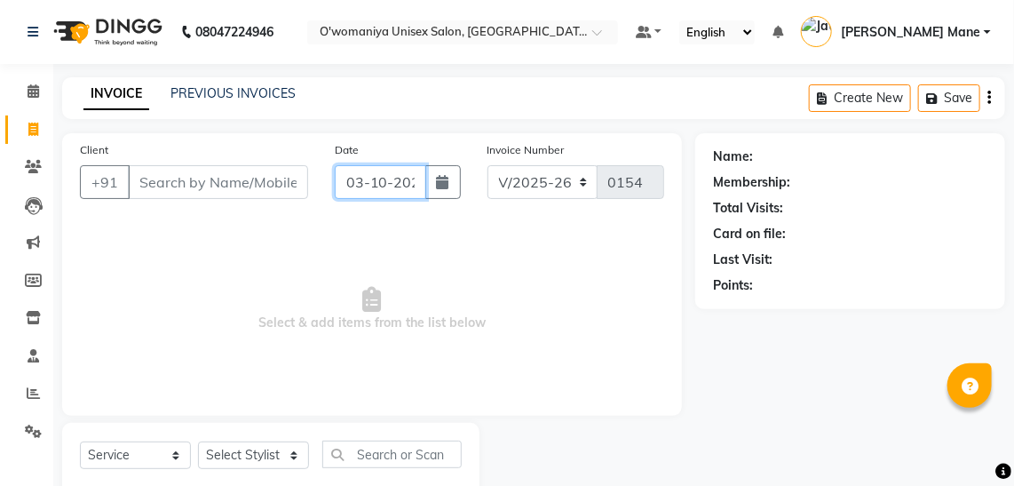
click at [358, 180] on input "03-10-2025" at bounding box center [380, 182] width 91 height 34
select select "10"
select select "2025"
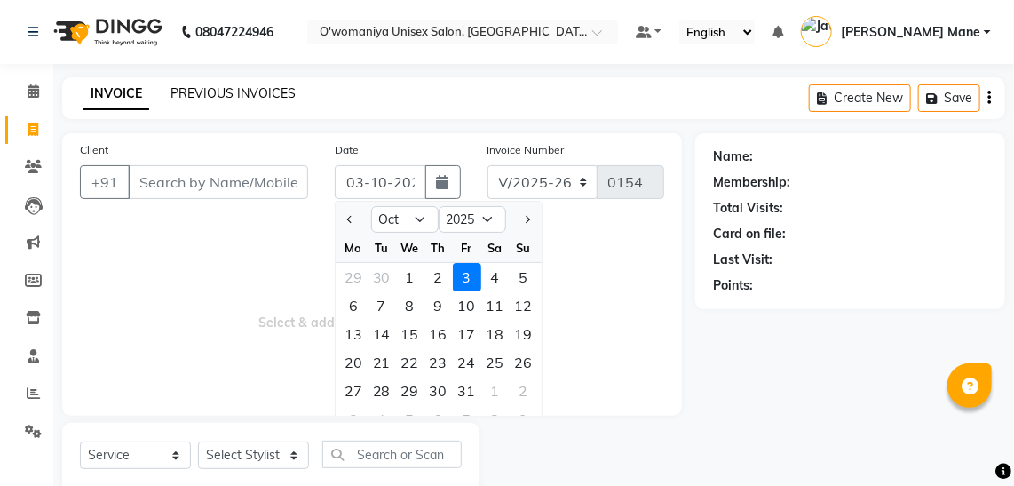
click at [217, 97] on link "PREVIOUS INVOICES" at bounding box center [232, 93] width 125 height 16
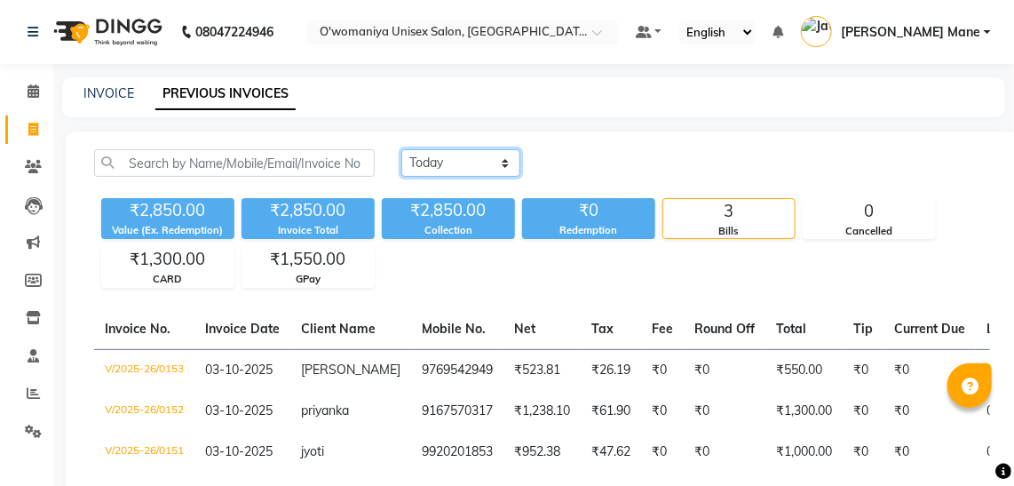
click at [454, 163] on select "[DATE] [DATE] Custom Range" at bounding box center [460, 163] width 119 height 28
select select "range"
click at [401, 149] on select "[DATE] [DATE] Custom Range" at bounding box center [460, 163] width 119 height 28
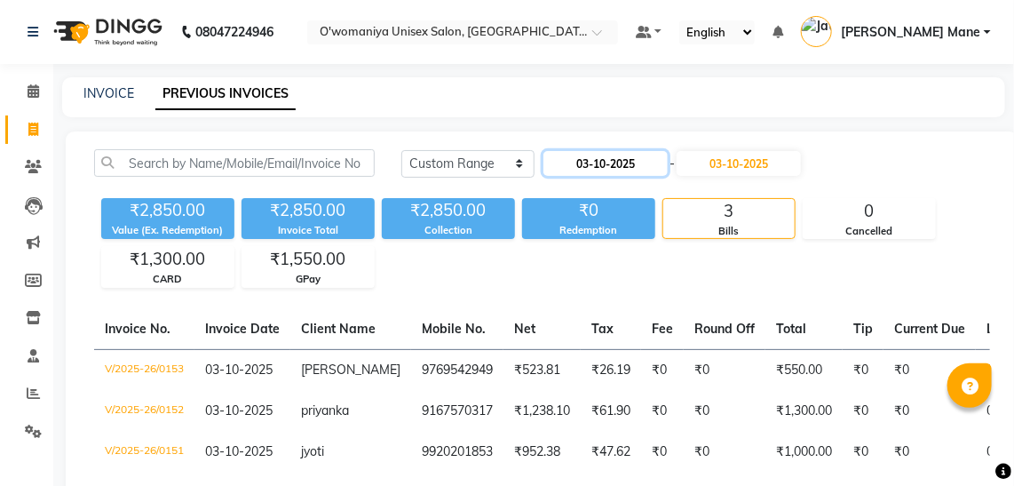
click at [599, 162] on input "03-10-2025" at bounding box center [605, 163] width 124 height 25
select select "10"
select select "2025"
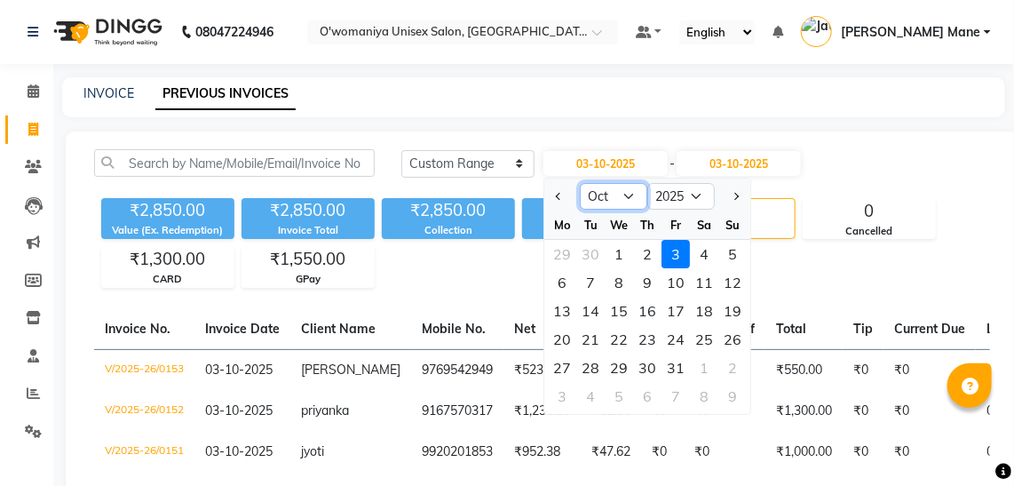
click at [627, 197] on select "Jan Feb Mar Apr May Jun [DATE] Aug Sep Oct Nov Dec" at bounding box center [613, 196] width 67 height 27
click at [559, 201] on button "Previous month" at bounding box center [558, 196] width 15 height 28
select select "9"
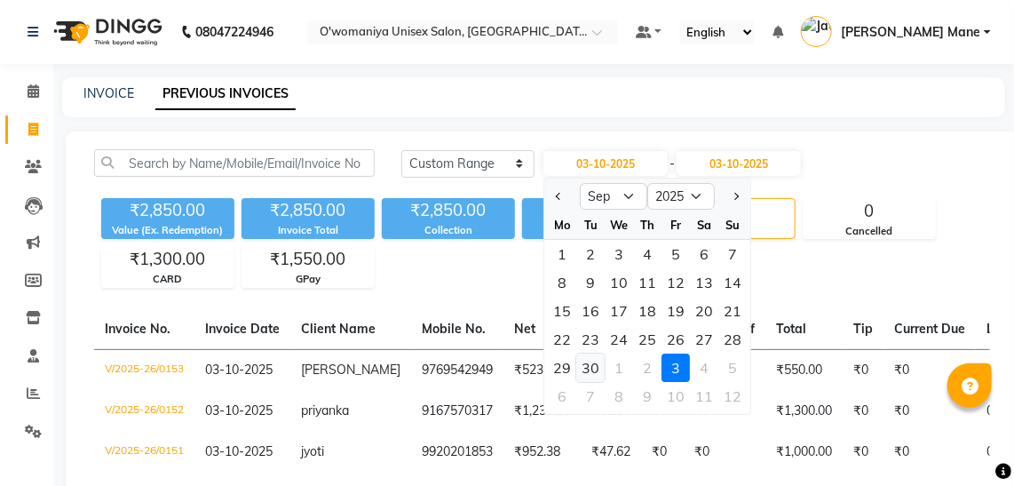
click at [597, 360] on div "30" at bounding box center [590, 367] width 28 height 28
type input "[DATE]"
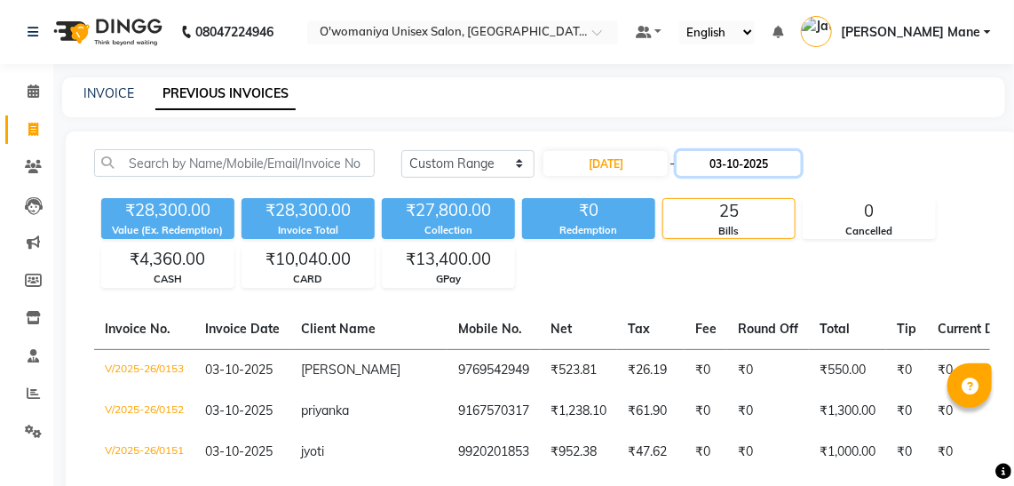
click at [741, 170] on input "03-10-2025" at bounding box center [739, 163] width 124 height 25
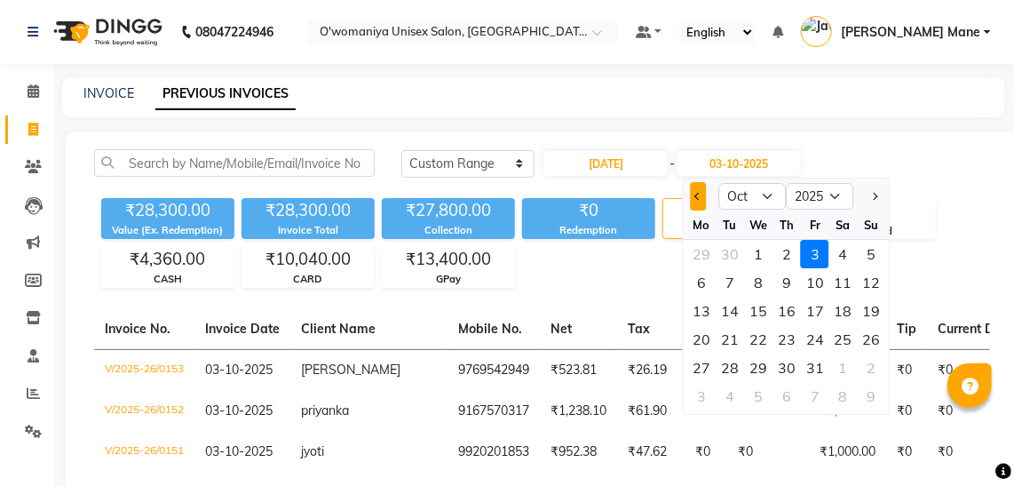
click at [691, 196] on button "Previous month" at bounding box center [698, 196] width 15 height 28
select select "9"
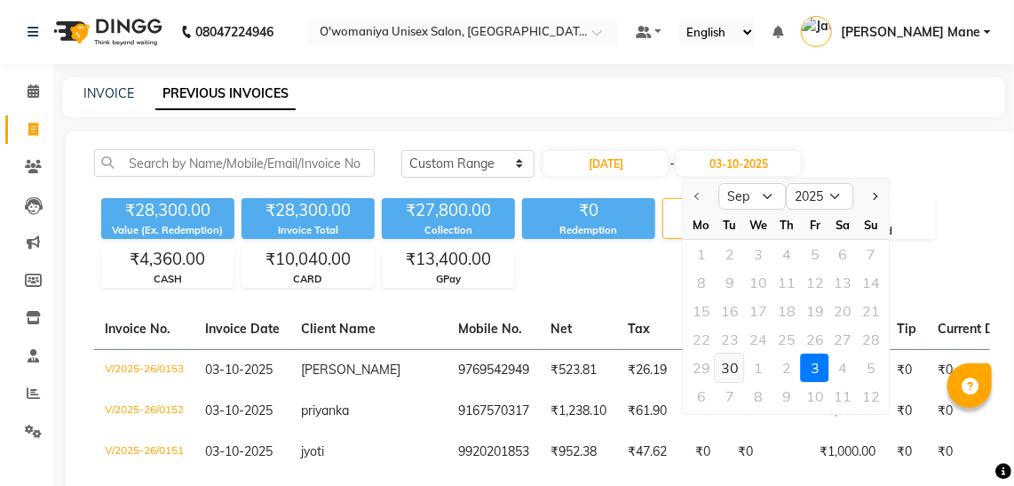
click at [734, 366] on div "30" at bounding box center [730, 367] width 28 height 28
type input "[DATE]"
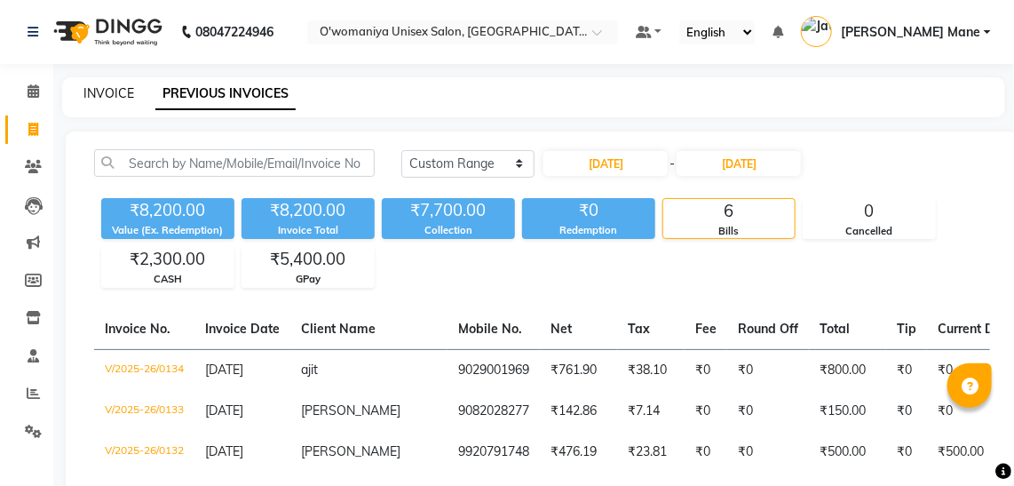
click at [83, 99] on link "INVOICE" at bounding box center [108, 93] width 51 height 16
select select "service"
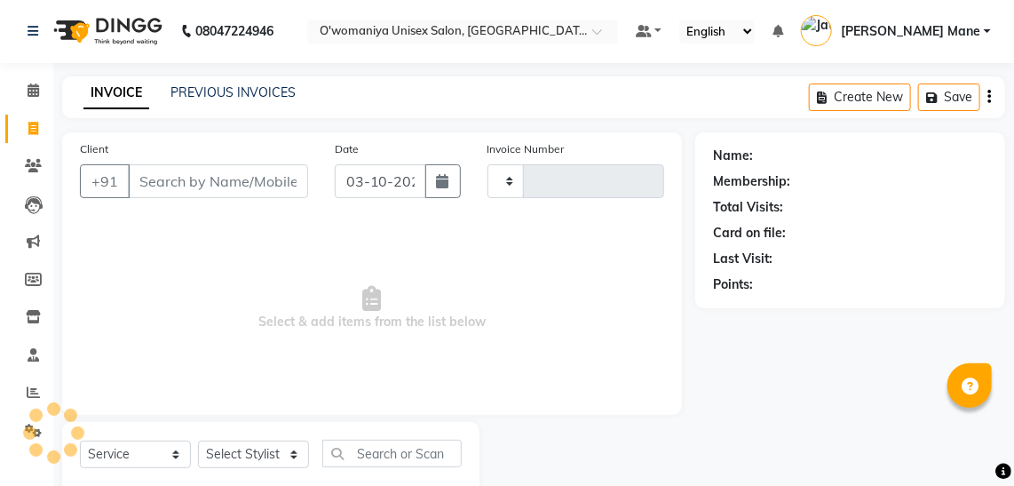
type input "0154"
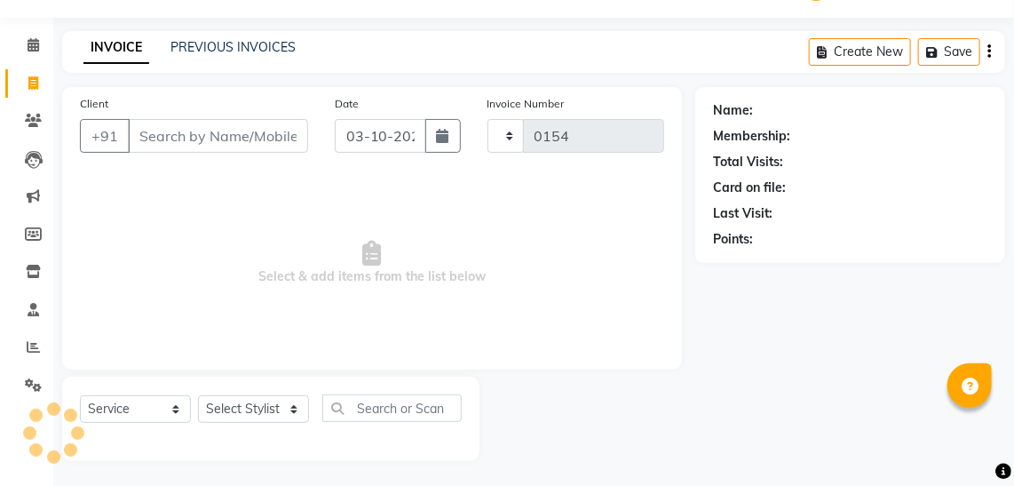
select select "6581"
click at [214, 51] on link "PREVIOUS INVOICES" at bounding box center [232, 47] width 125 height 16
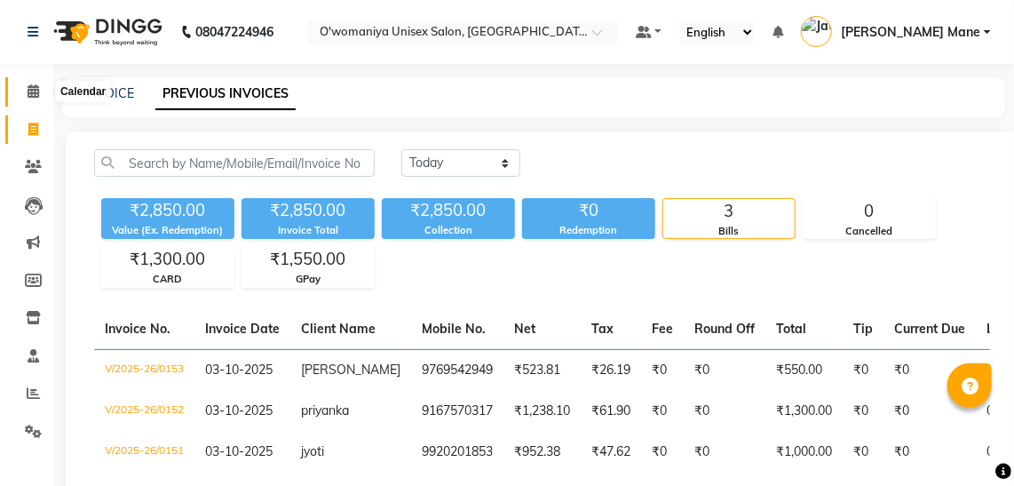
click at [29, 88] on icon at bounding box center [34, 90] width 12 height 13
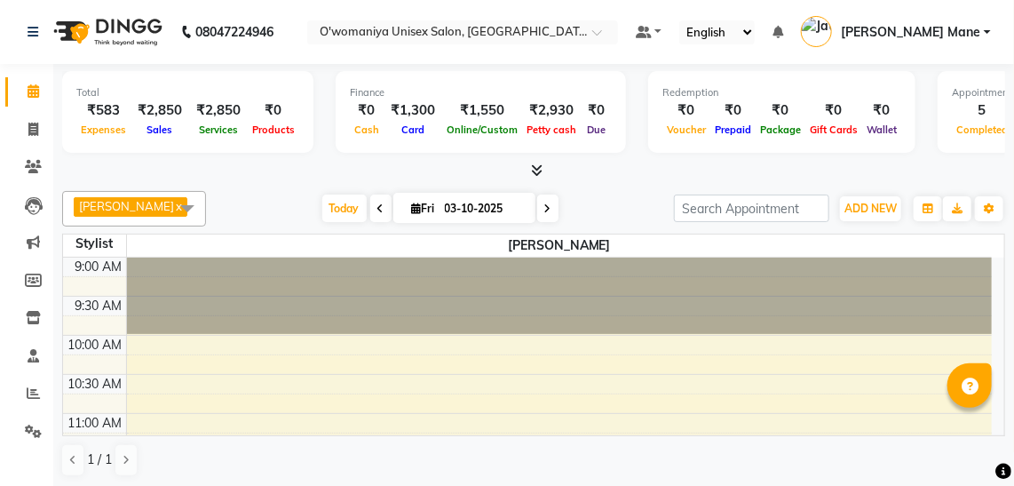
click at [440, 210] on input "03-10-2025" at bounding box center [484, 208] width 89 height 27
select select "10"
select select "2025"
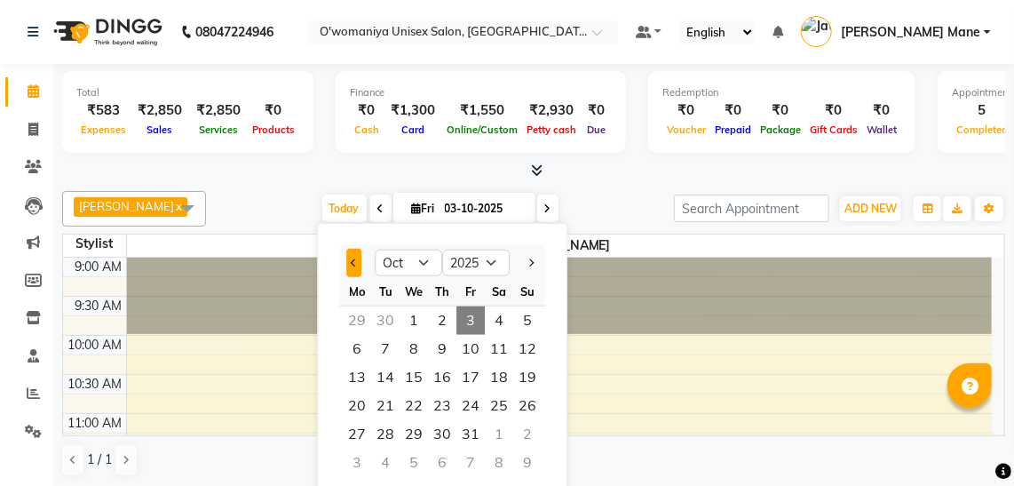
click at [354, 255] on button "Previous month" at bounding box center [353, 263] width 15 height 28
select select "9"
click at [381, 432] on span "30" at bounding box center [385, 434] width 28 height 28
type input "[DATE]"
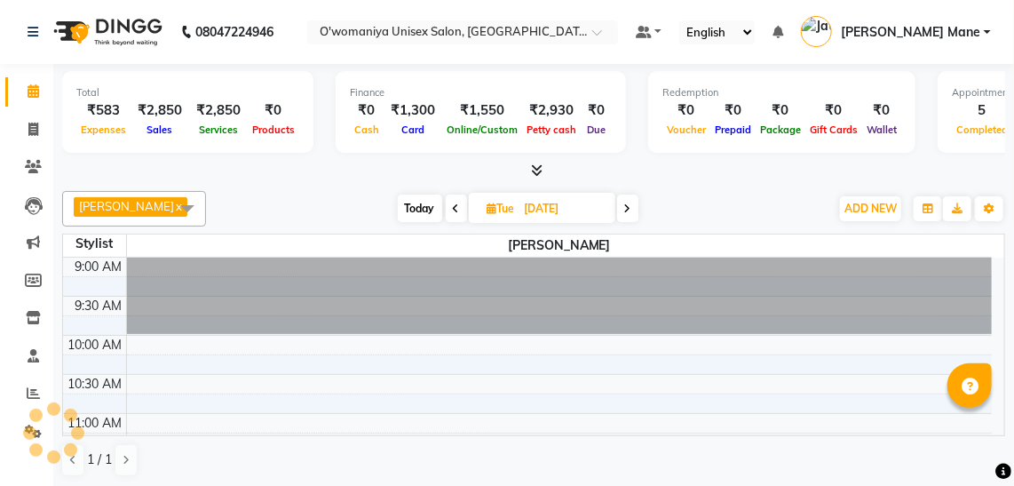
scroll to position [538, 0]
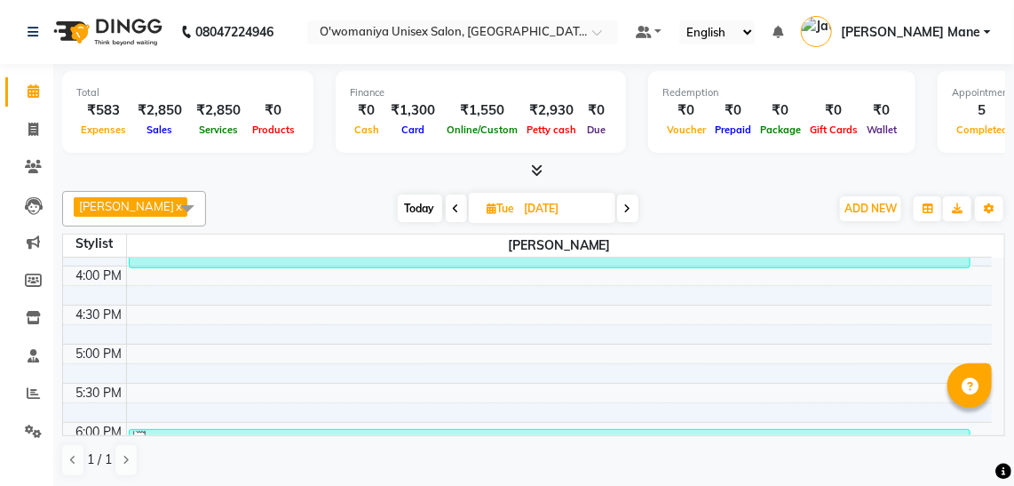
click at [313, 151] on div "Total ₹583 Expenses ₹2,850 Sales ₹2,850 Services ₹0 Products Finance ₹0 Cash ₹1…" at bounding box center [533, 114] width 943 height 87
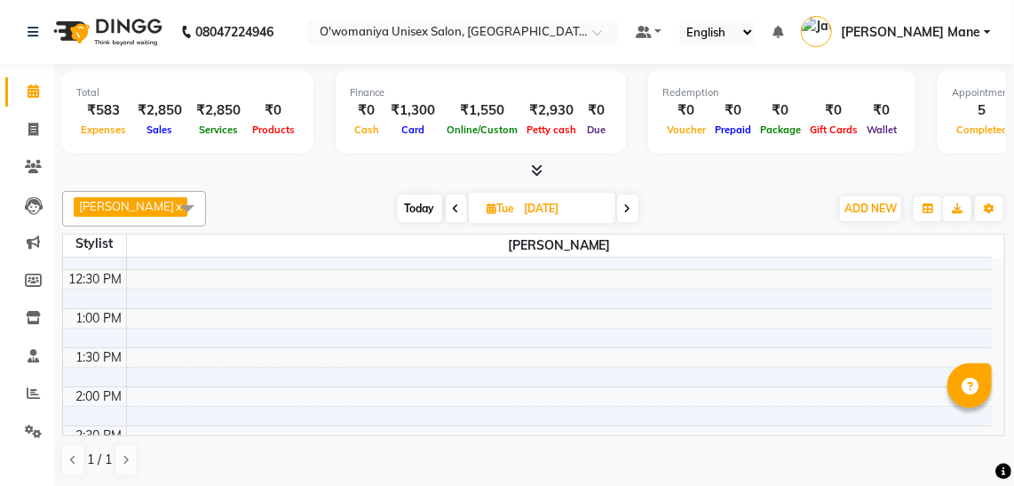
scroll to position [226, 0]
click at [1005, 289] on td "9:00 AM 9:30 AM 10:00 AM 10:30 AM 11:00 AM 11:30 AM 12:00 PM 12:30 PM 1:00 PM 1…" at bounding box center [534, 346] width 942 height 178
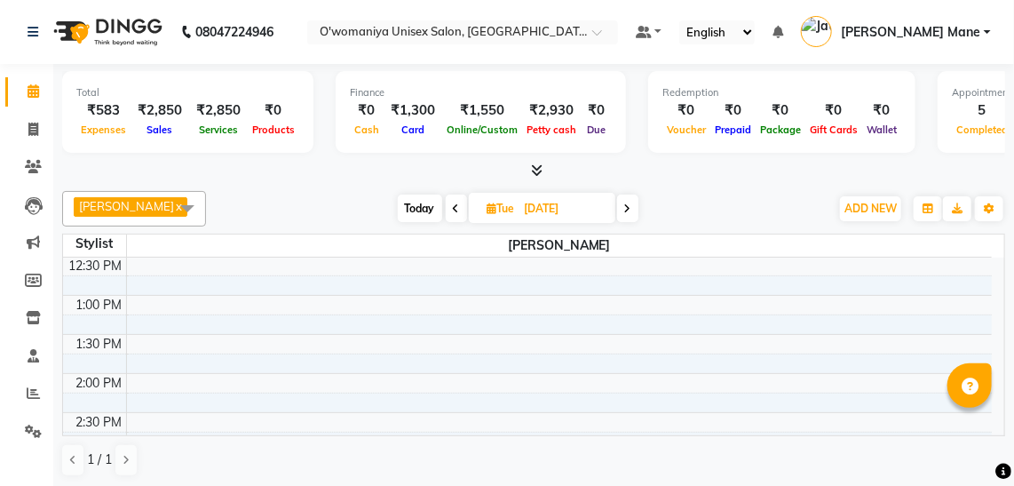
scroll to position [312, 0]
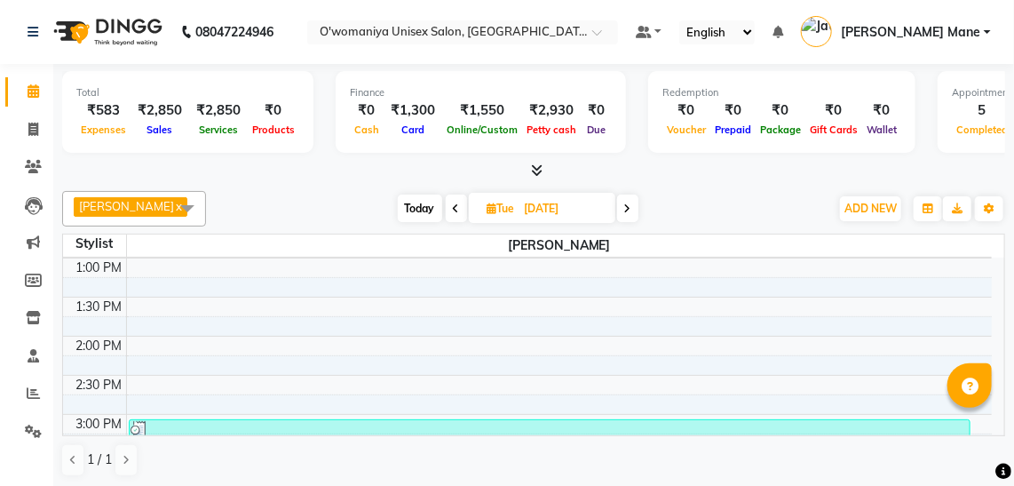
click at [178, 209] on span at bounding box center [188, 208] width 36 height 34
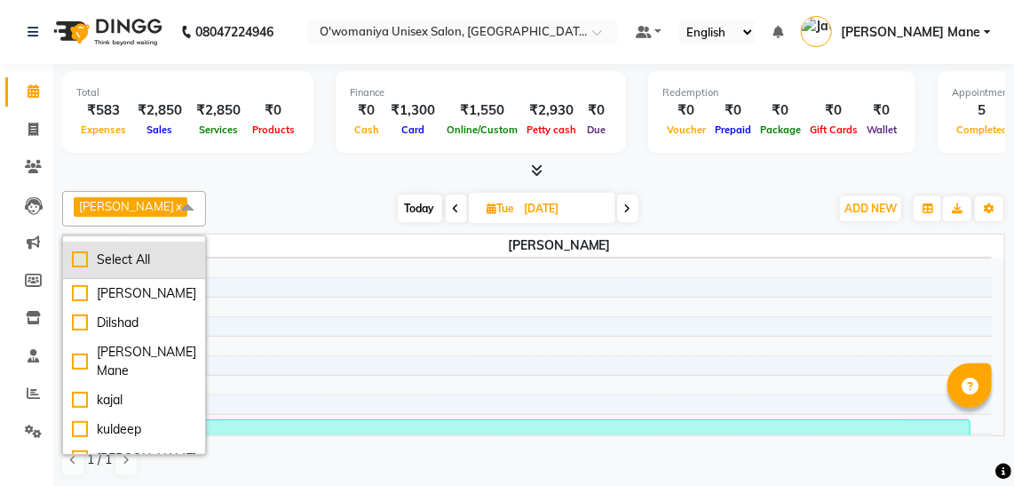
click at [102, 267] on li "Select All" at bounding box center [134, 260] width 142 height 37
checkbox input "true"
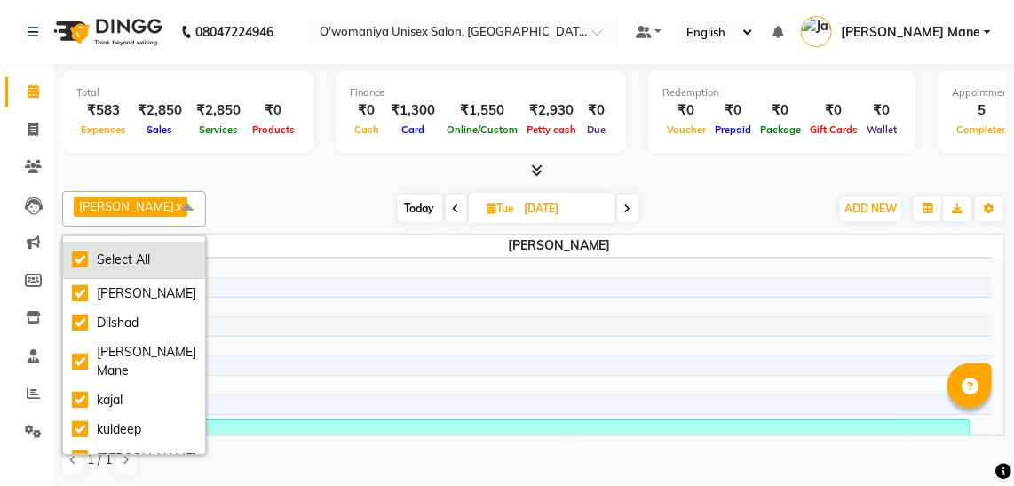
checkbox input "true"
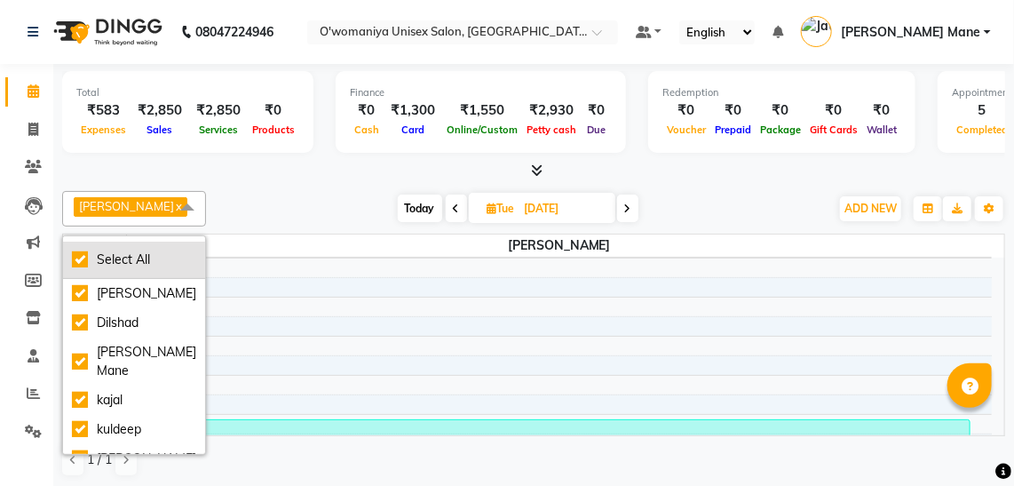
checkbox input "true"
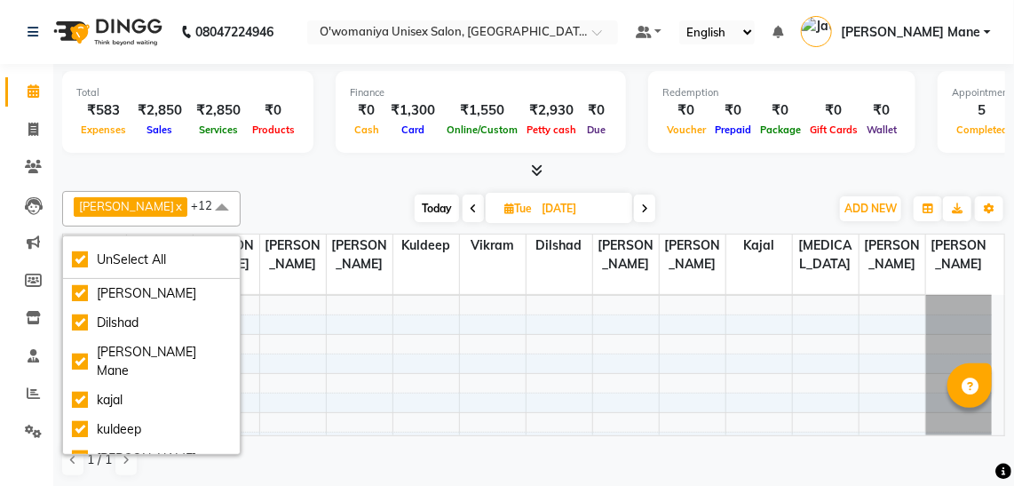
click at [259, 188] on div "[PERSON_NAME] x [PERSON_NAME] Mane x kajal x [PERSON_NAME] x [PERSON_NAME] x [M…" at bounding box center [533, 334] width 943 height 300
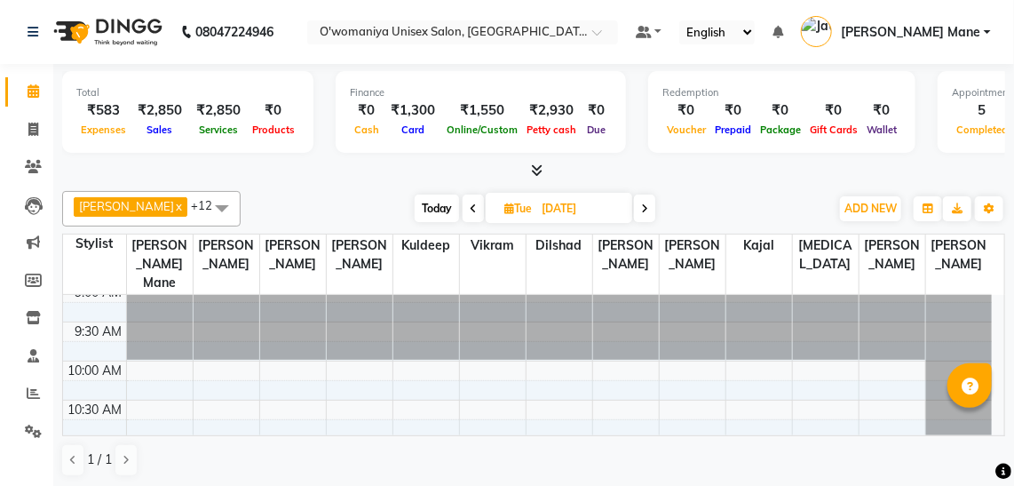
scroll to position [0, 0]
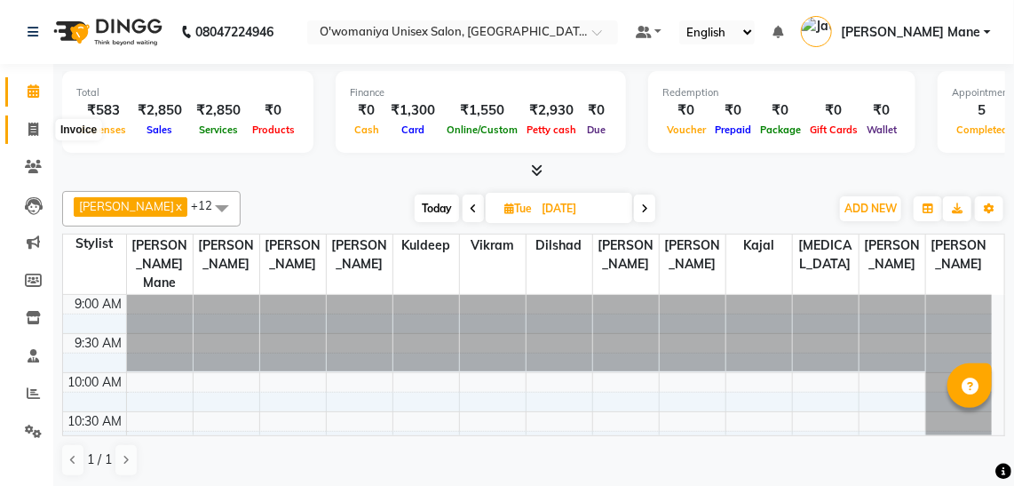
click at [42, 122] on span at bounding box center [33, 130] width 31 height 20
select select "6581"
select select "service"
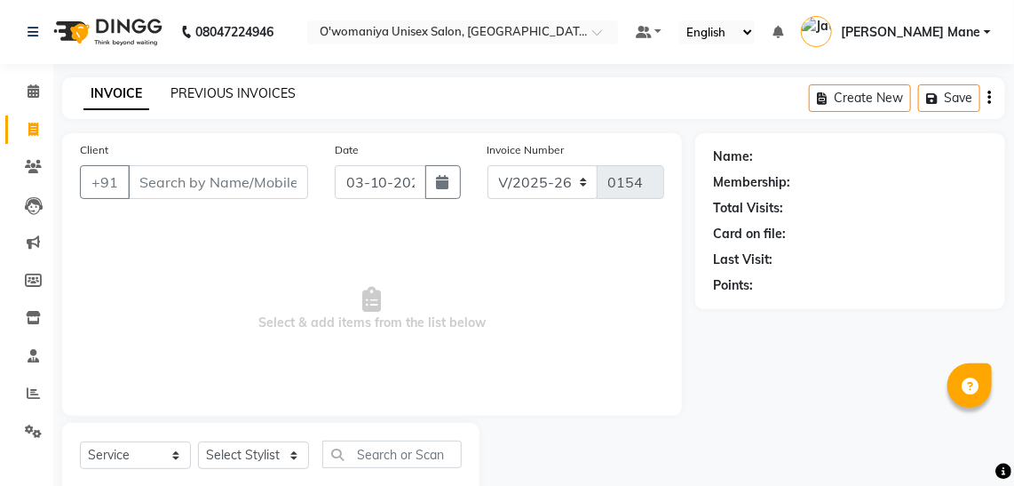
click at [210, 94] on link "PREVIOUS INVOICES" at bounding box center [232, 93] width 125 height 16
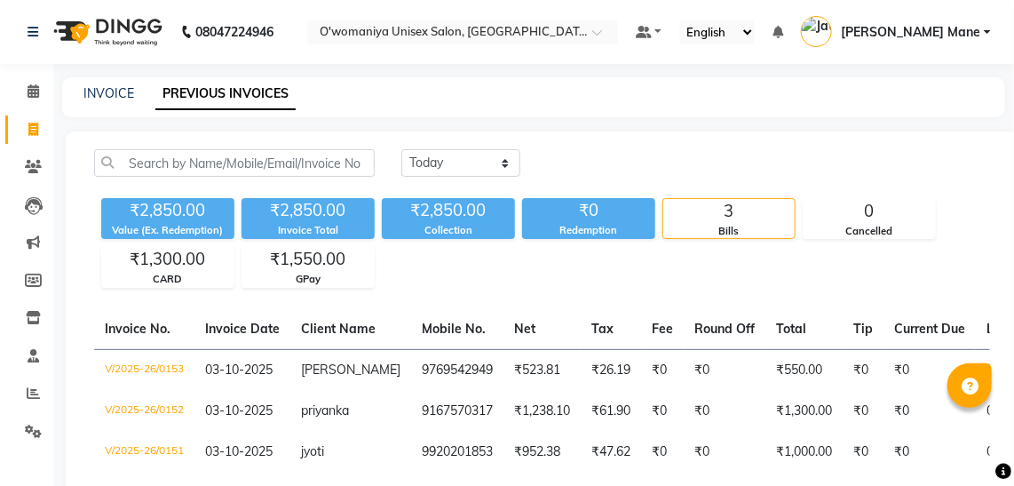
click at [137, 94] on div "INVOICE PREVIOUS INVOICES" at bounding box center [523, 93] width 922 height 19
click at [115, 91] on link "INVOICE" at bounding box center [108, 93] width 51 height 16
select select "6581"
select select "service"
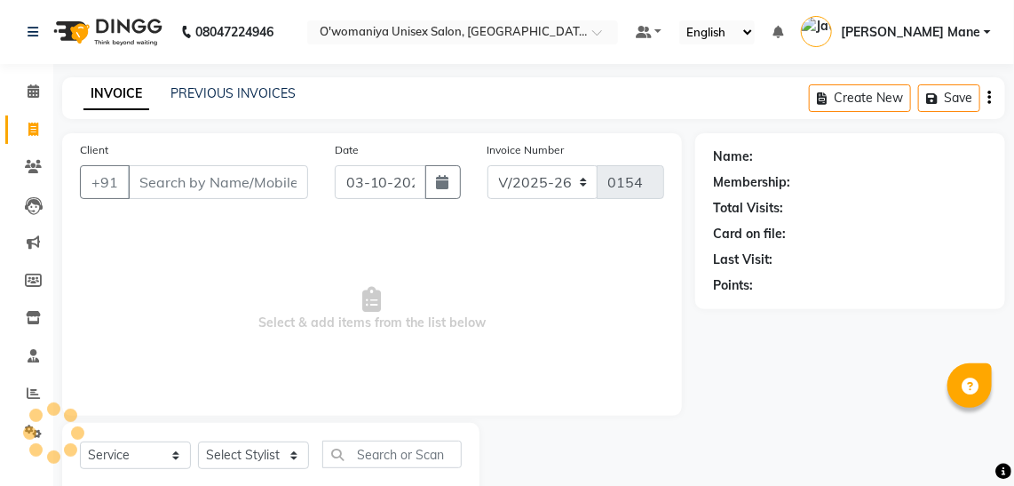
scroll to position [46, 0]
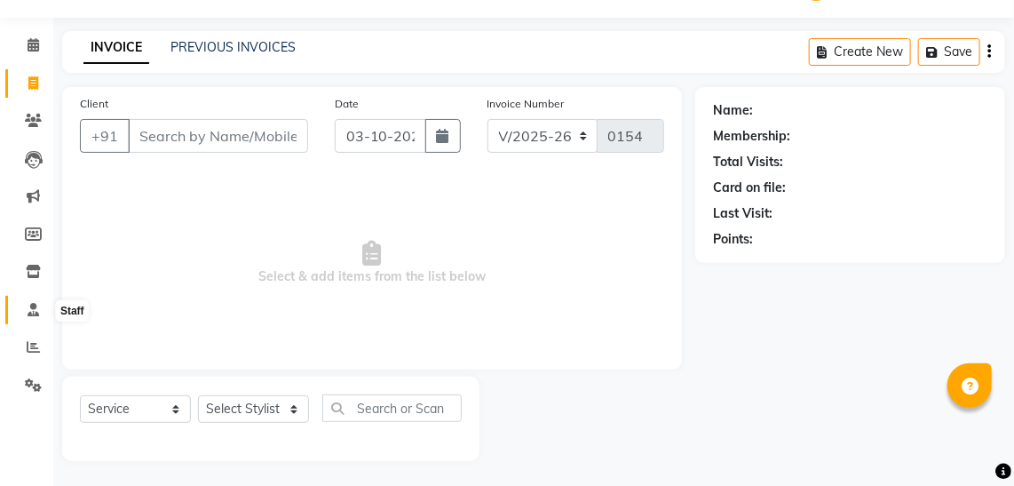
click at [34, 309] on icon at bounding box center [34, 309] width 12 height 13
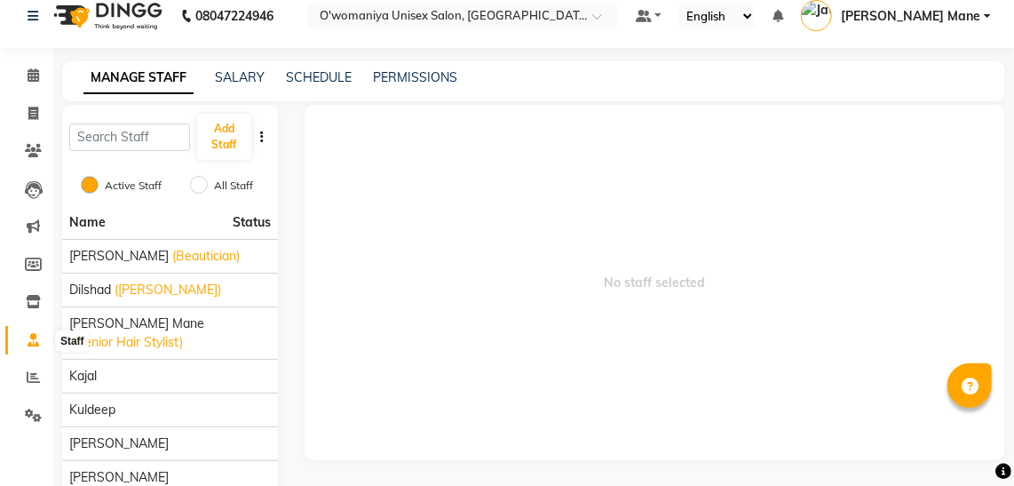
scroll to position [46, 0]
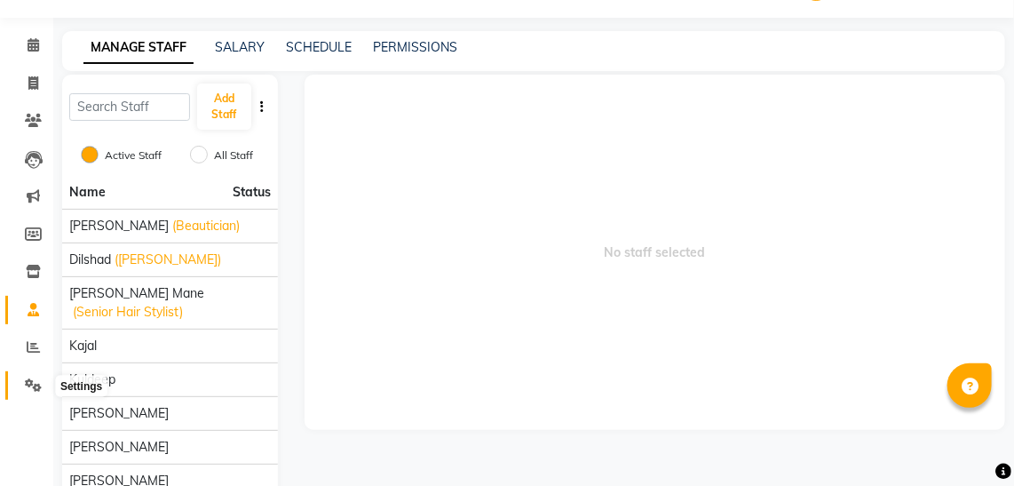
click at [34, 384] on icon at bounding box center [33, 384] width 17 height 13
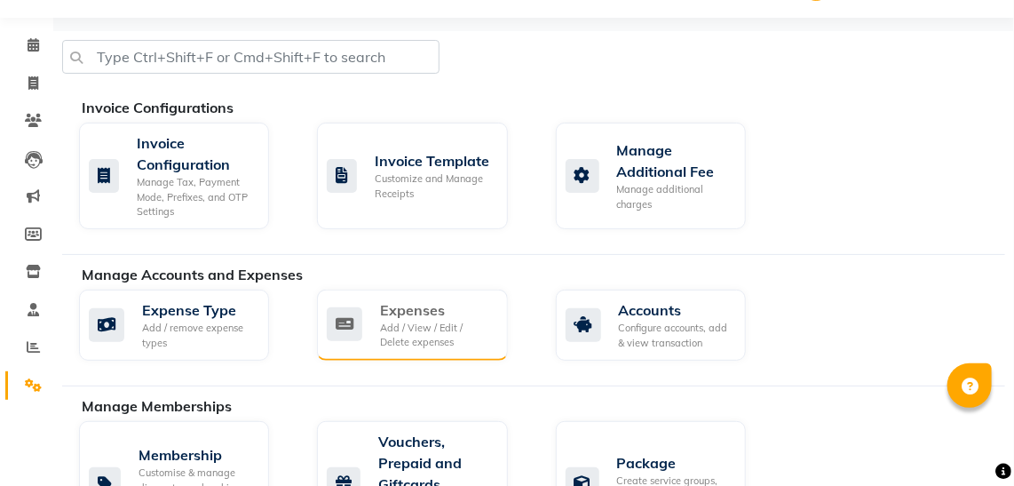
click at [411, 343] on div "Add / View / Edit / Delete expenses" at bounding box center [436, 335] width 113 height 29
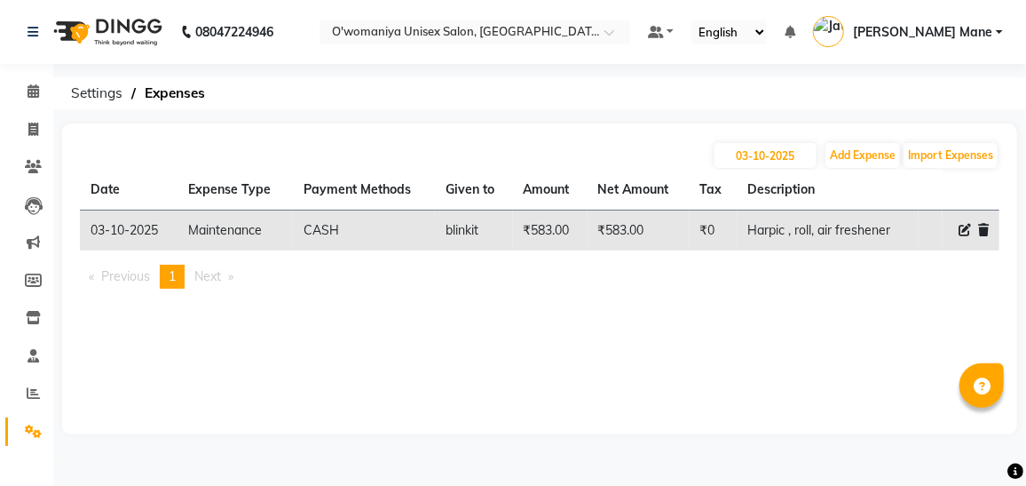
click at [440, 141] on div "[DATE] Add Expense Import Expenses" at bounding box center [540, 155] width 920 height 28
